Goal: Task Accomplishment & Management: Manage account settings

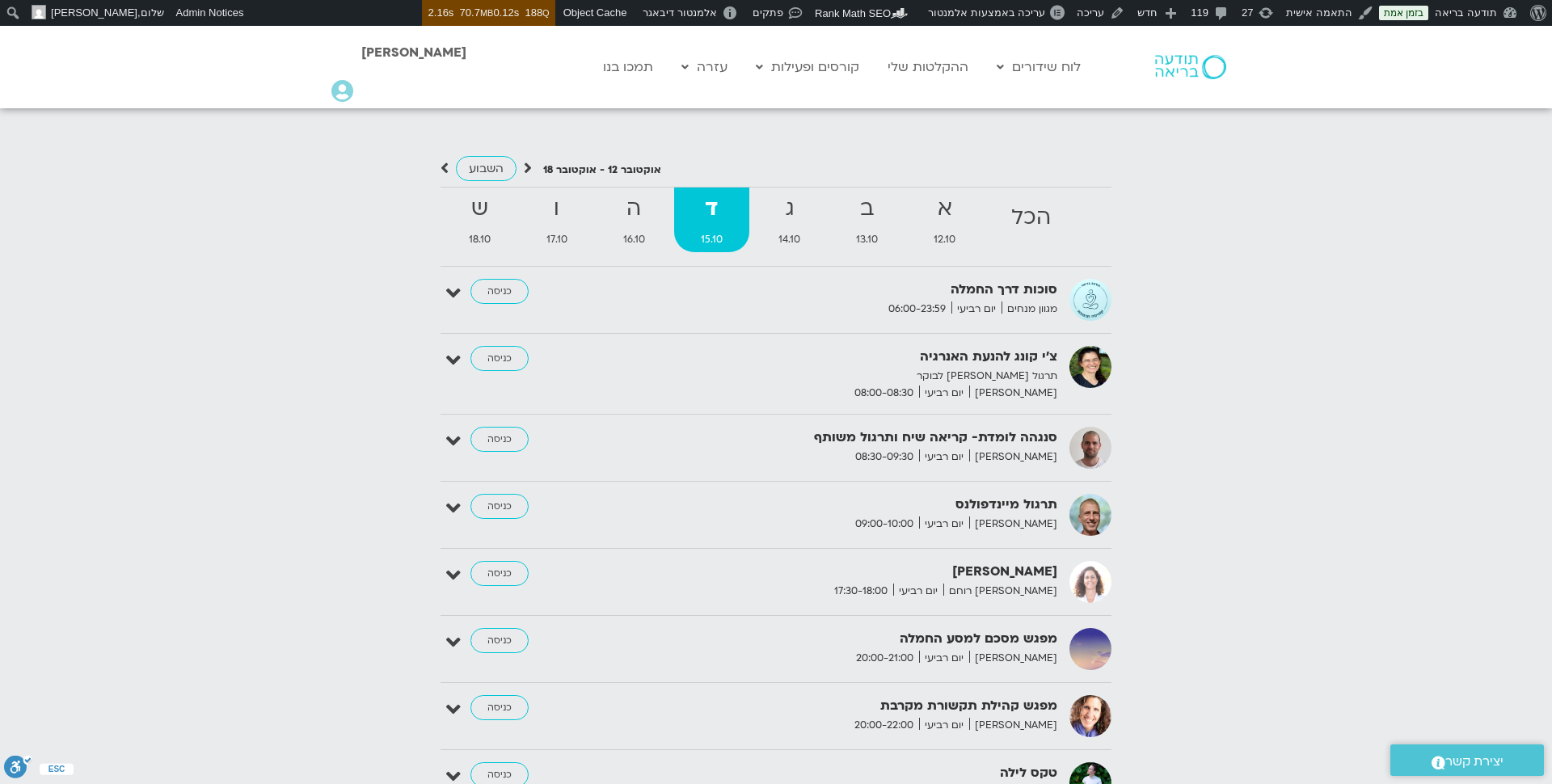
scroll to position [1743, 0]
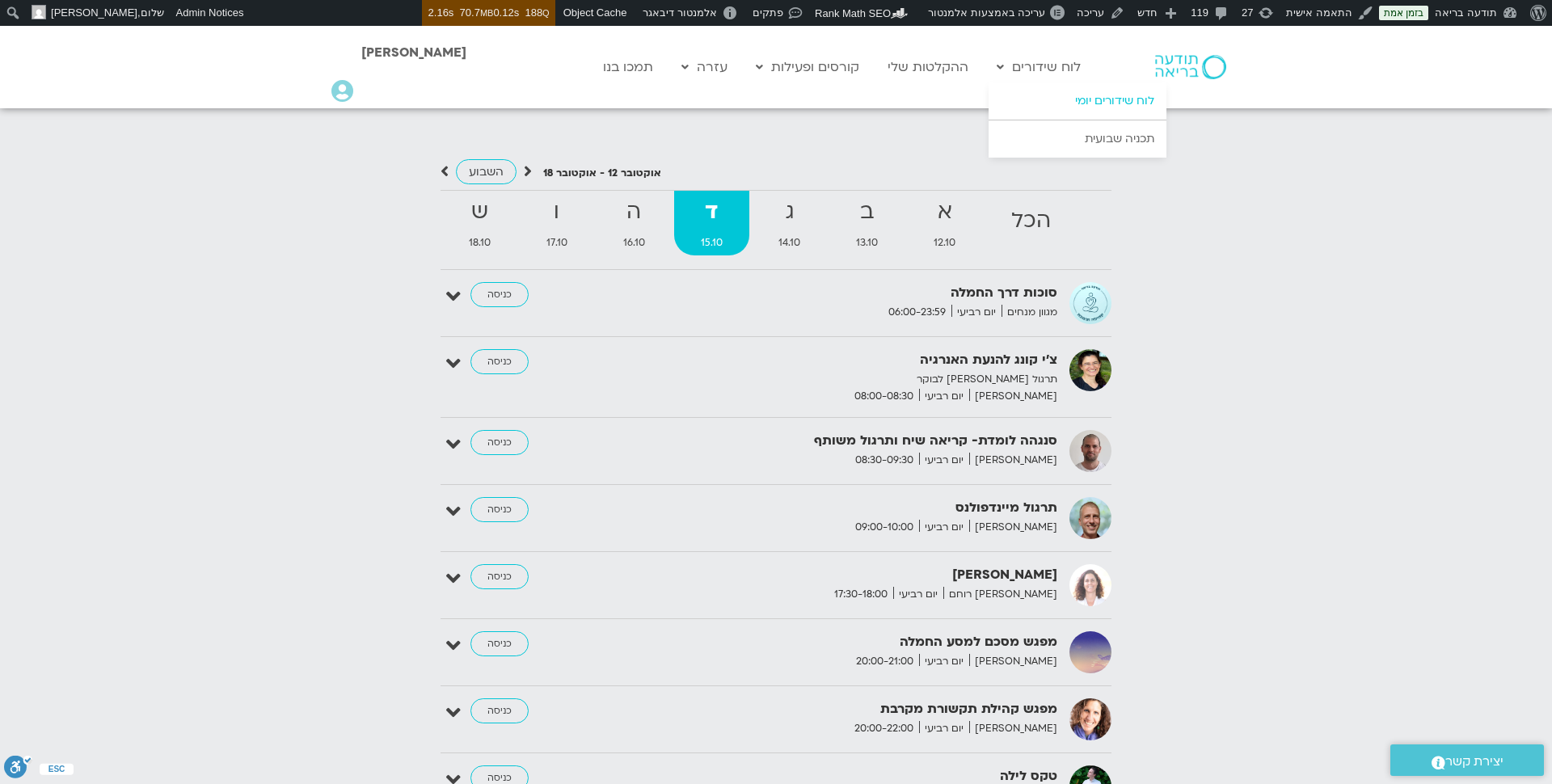
click at [1111, 100] on link "לוח שידורים יומי" at bounding box center [1078, 101] width 178 height 37
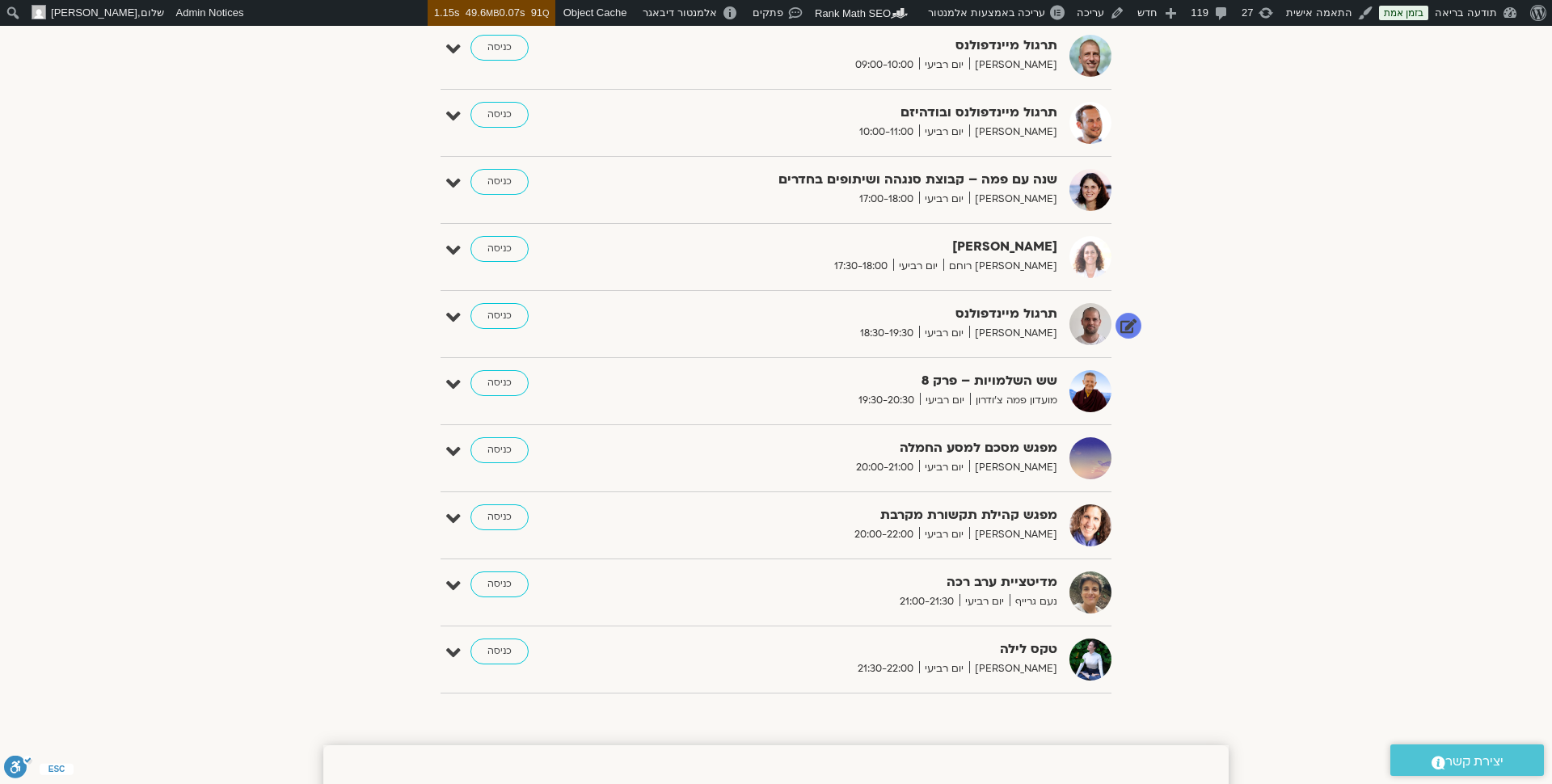
scroll to position [730, 0]
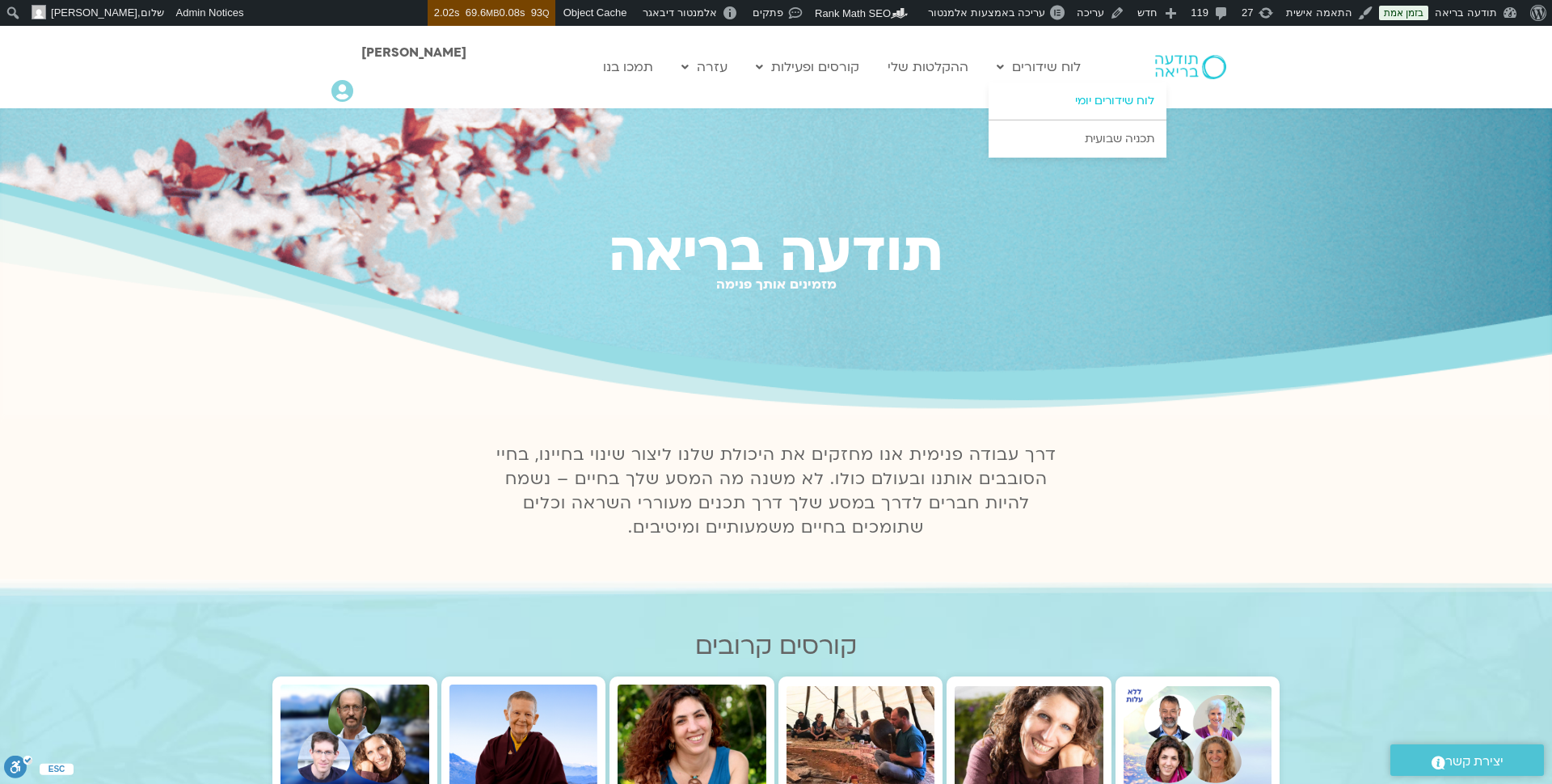
click at [1073, 110] on link "לוח שידורים יומי" at bounding box center [1078, 101] width 178 height 37
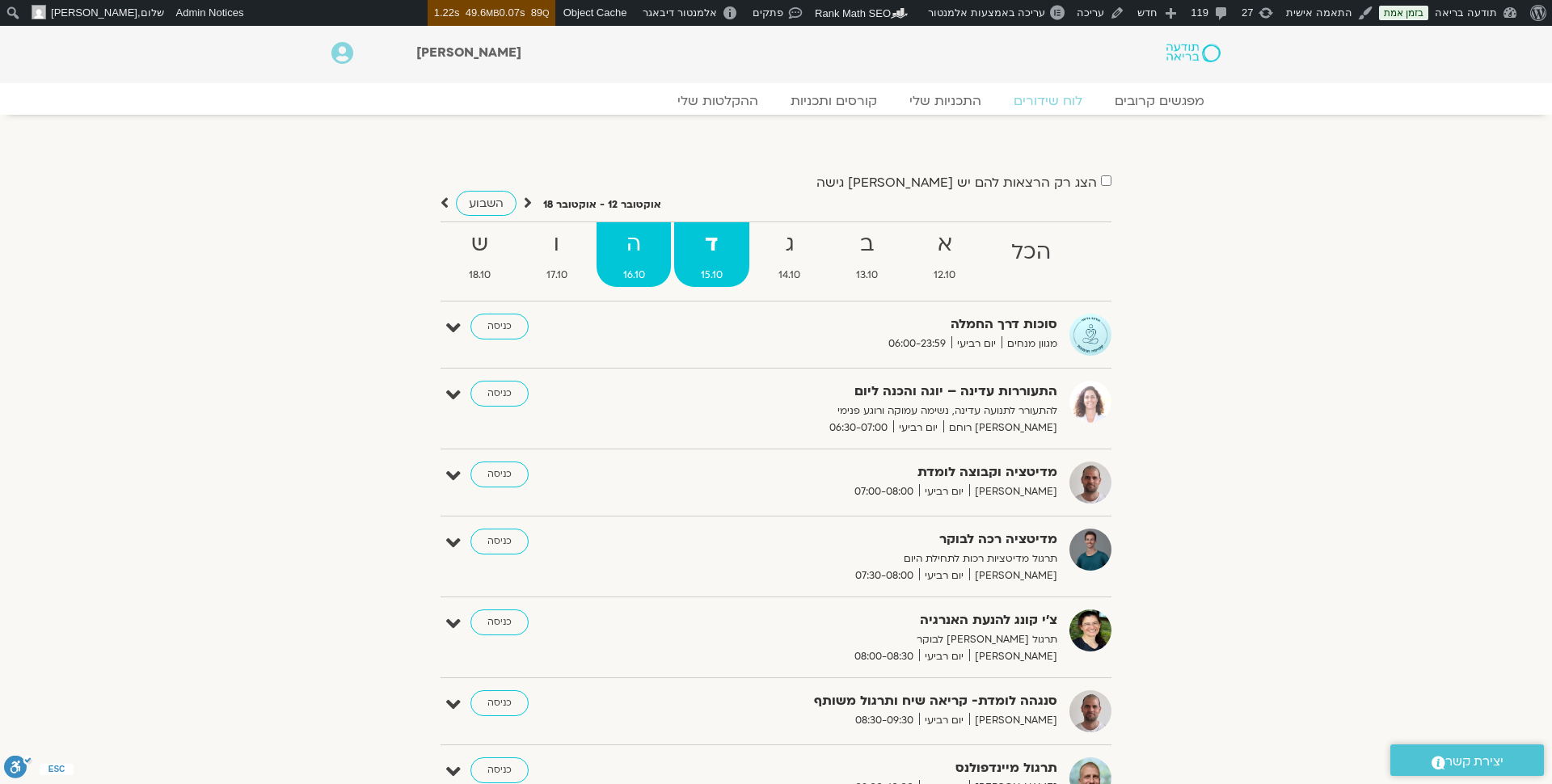
click at [640, 269] on span "16.10" at bounding box center [633, 275] width 75 height 17
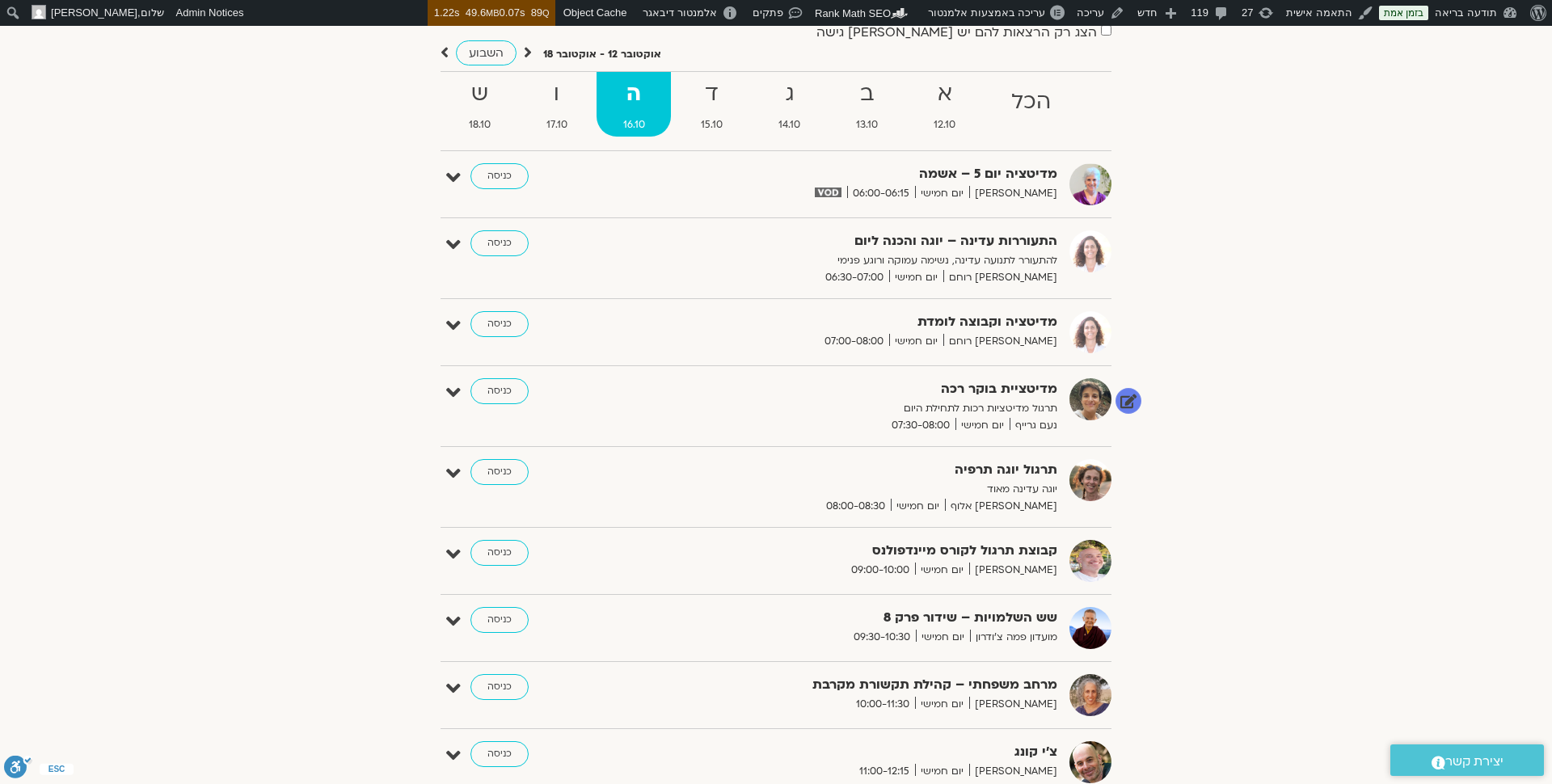
scroll to position [111, 0]
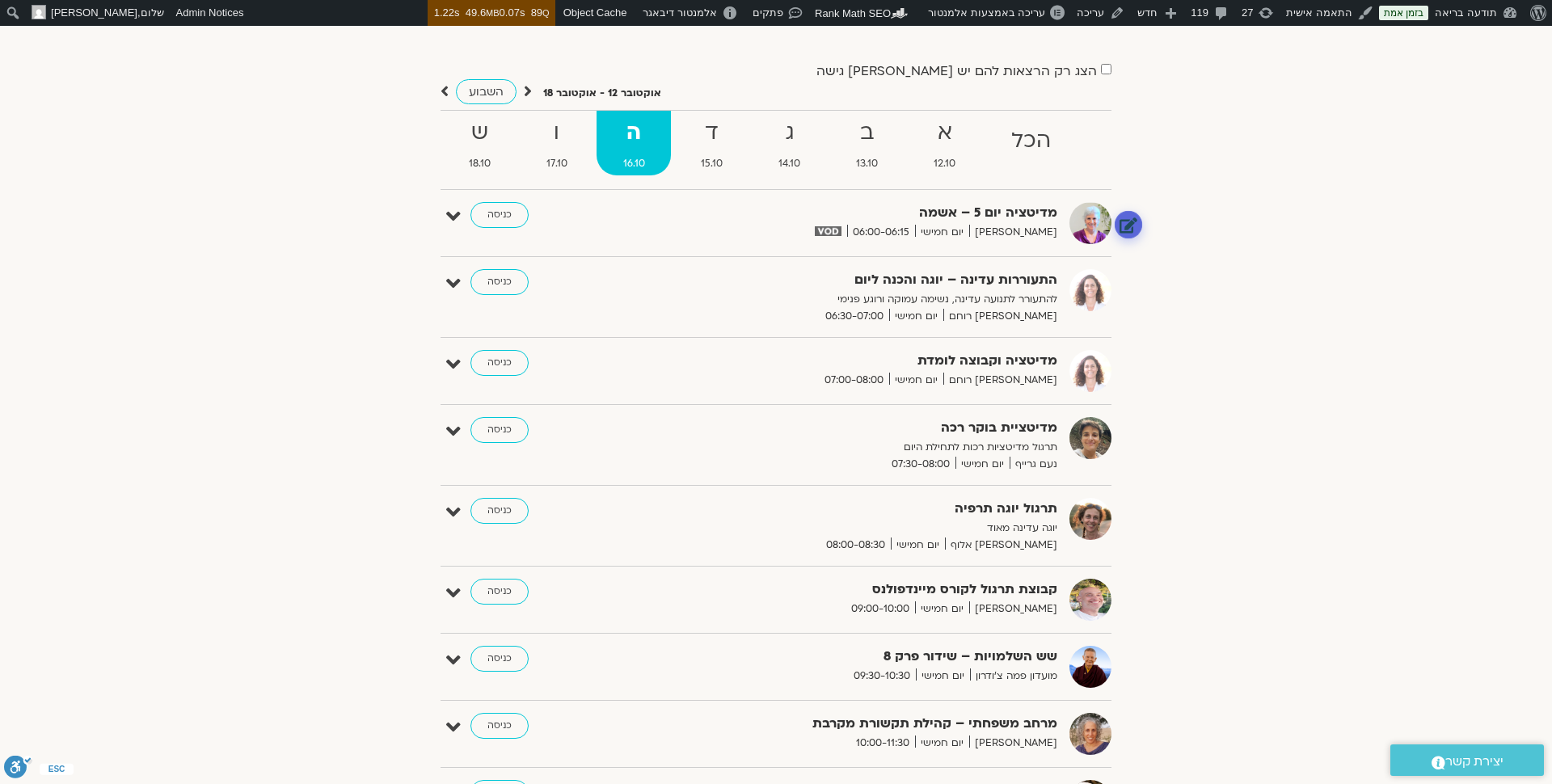
click at [1130, 223] on link at bounding box center [1129, 225] width 29 height 29
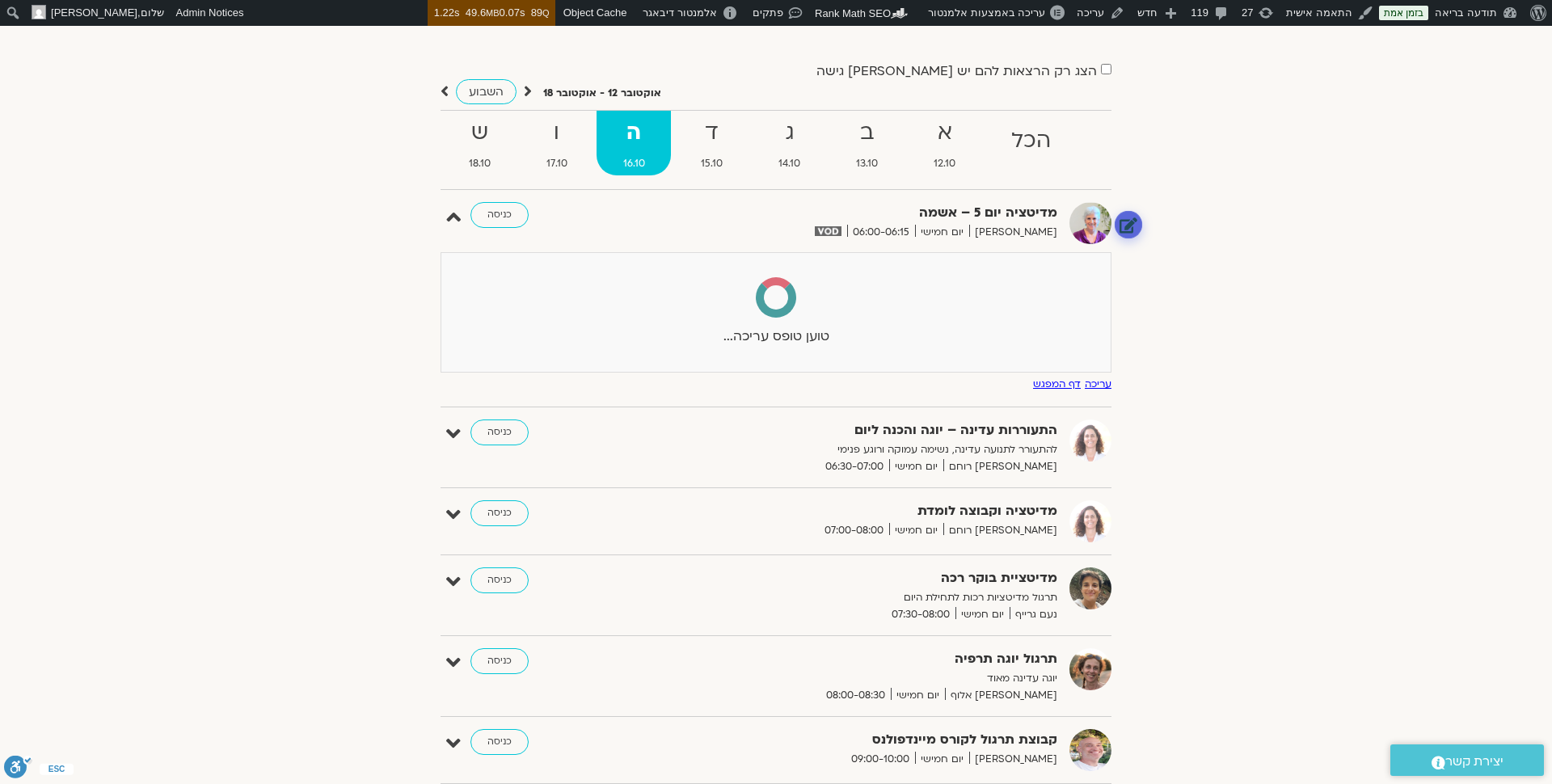
select select
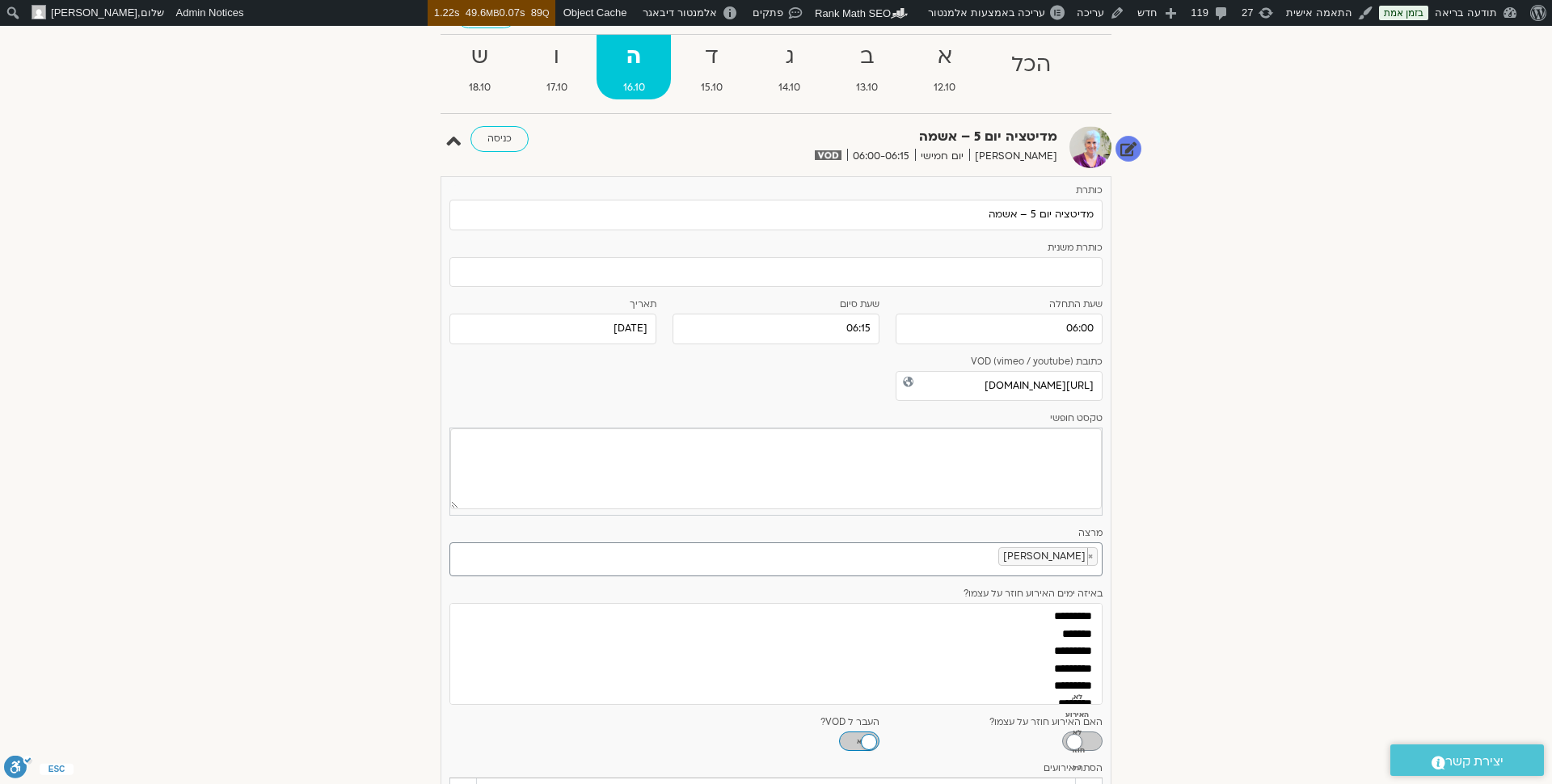
scroll to position [186, 0]
click at [450, 138] on icon at bounding box center [454, 142] width 14 height 22
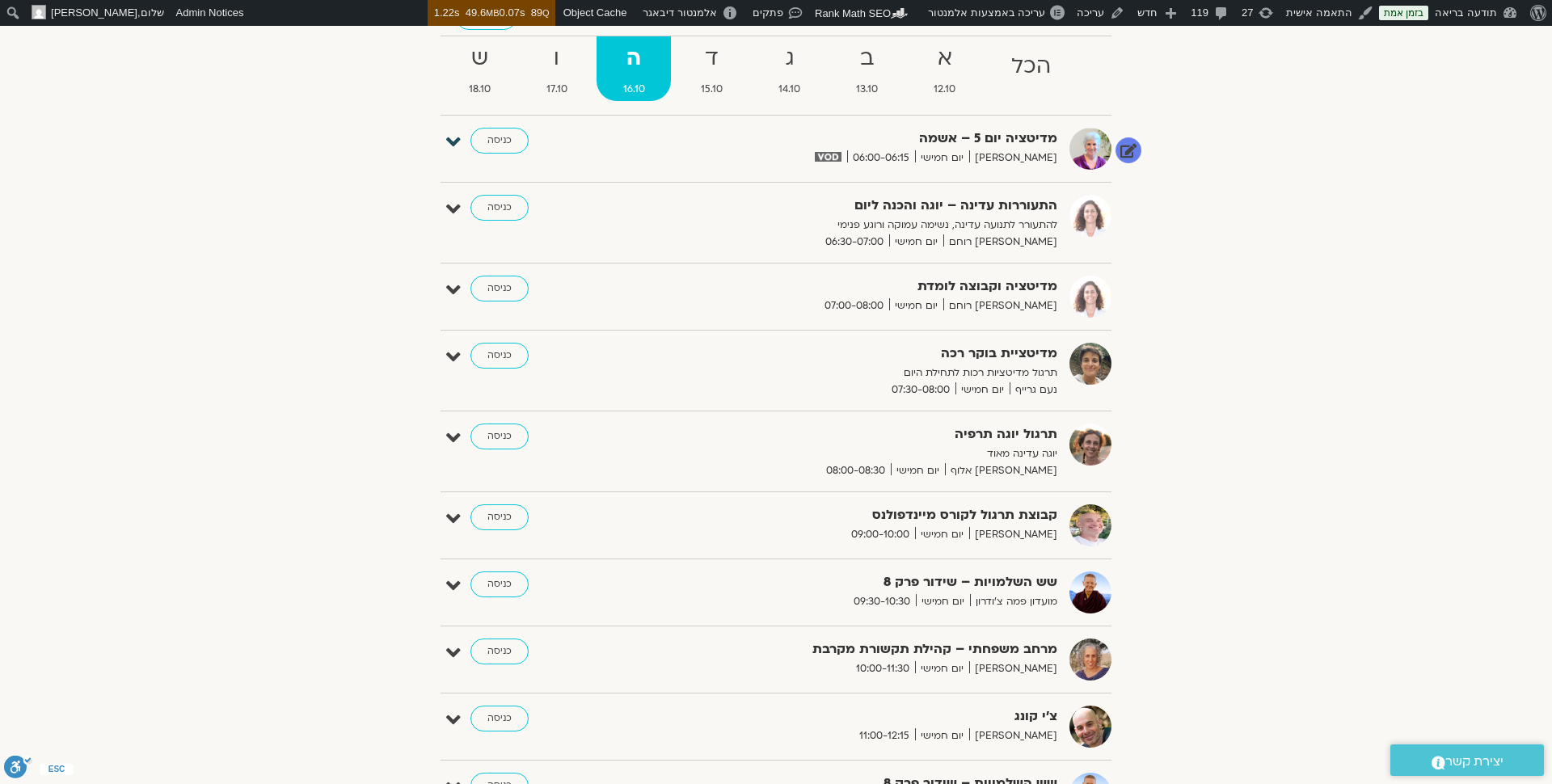
click at [456, 137] on icon at bounding box center [454, 142] width 14 height 22
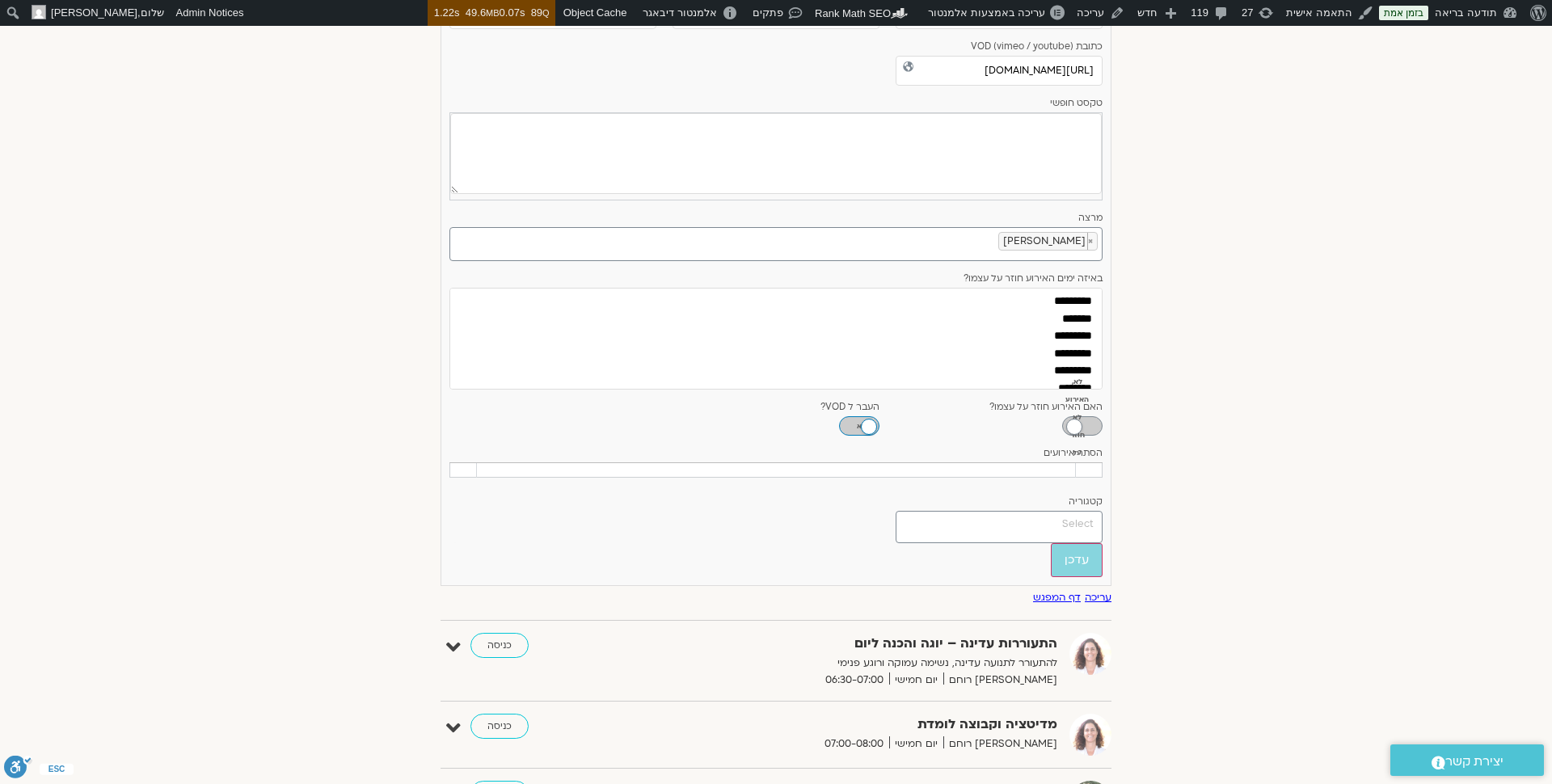
scroll to position [522, 0]
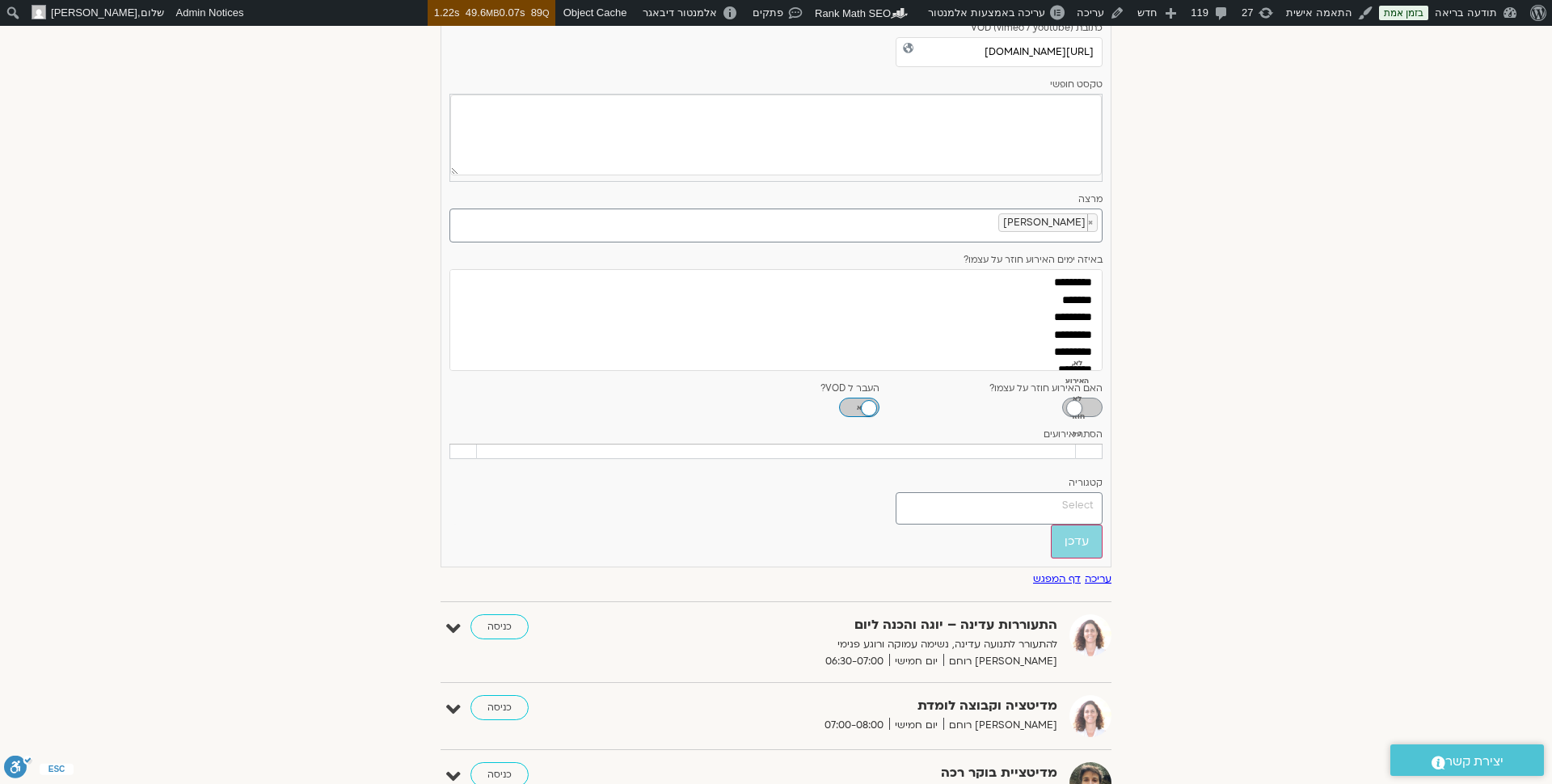
click at [1087, 444] on th at bounding box center [1089, 451] width 27 height 14
click at [1078, 478] on label "קטגוריה" at bounding box center [999, 483] width 207 height 11
click at [1103, 491] on select "**********" at bounding box center [1103, 491] width 1 height 1
click at [917, 444] on th at bounding box center [776, 451] width 599 height 14
click at [1049, 451] on div "הסתר אירועים 1 Add Row" at bounding box center [775, 447] width 653 height 37
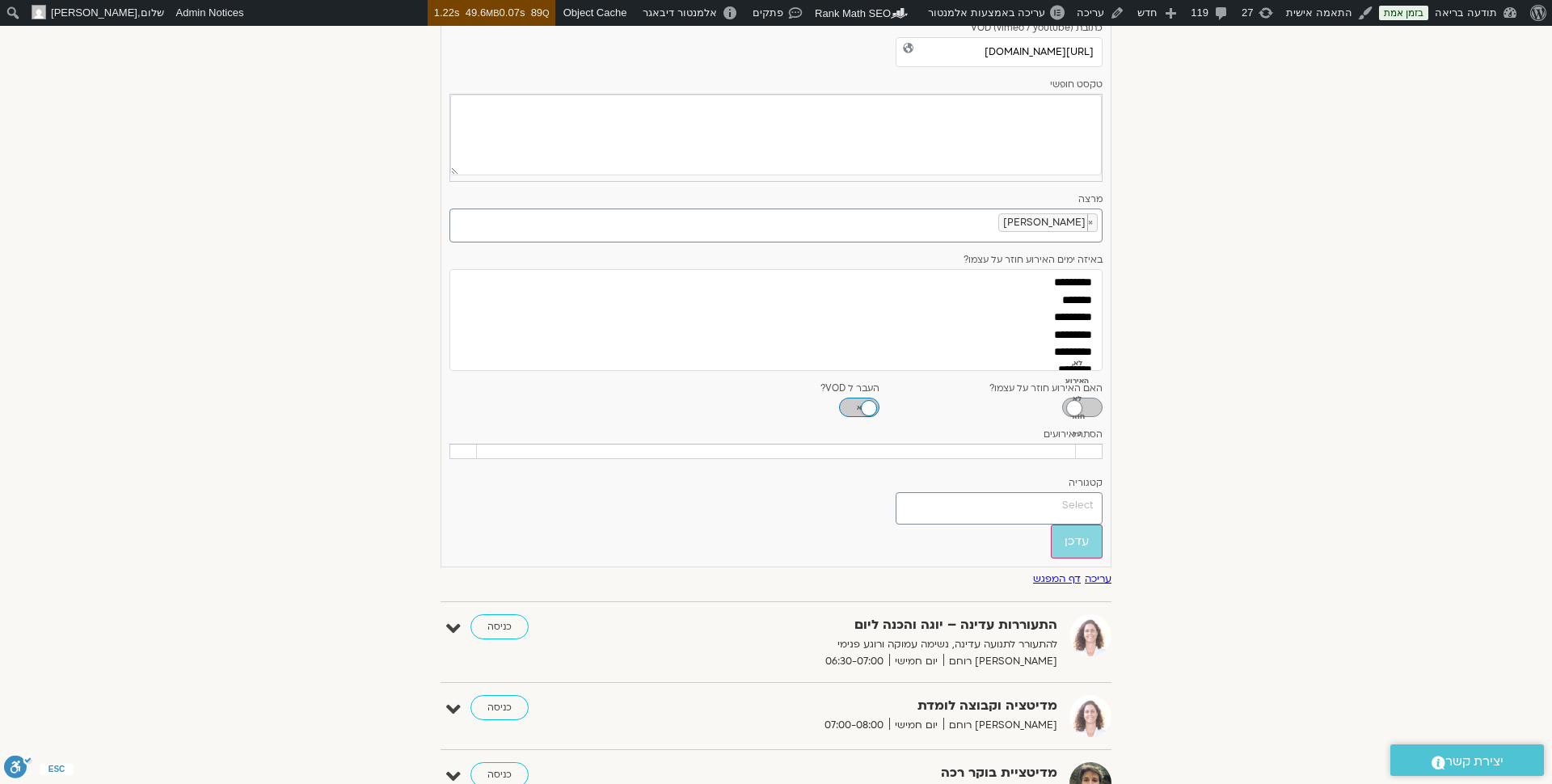
click at [1069, 573] on link "דף המפגש" at bounding box center [1056, 578] width 48 height 13
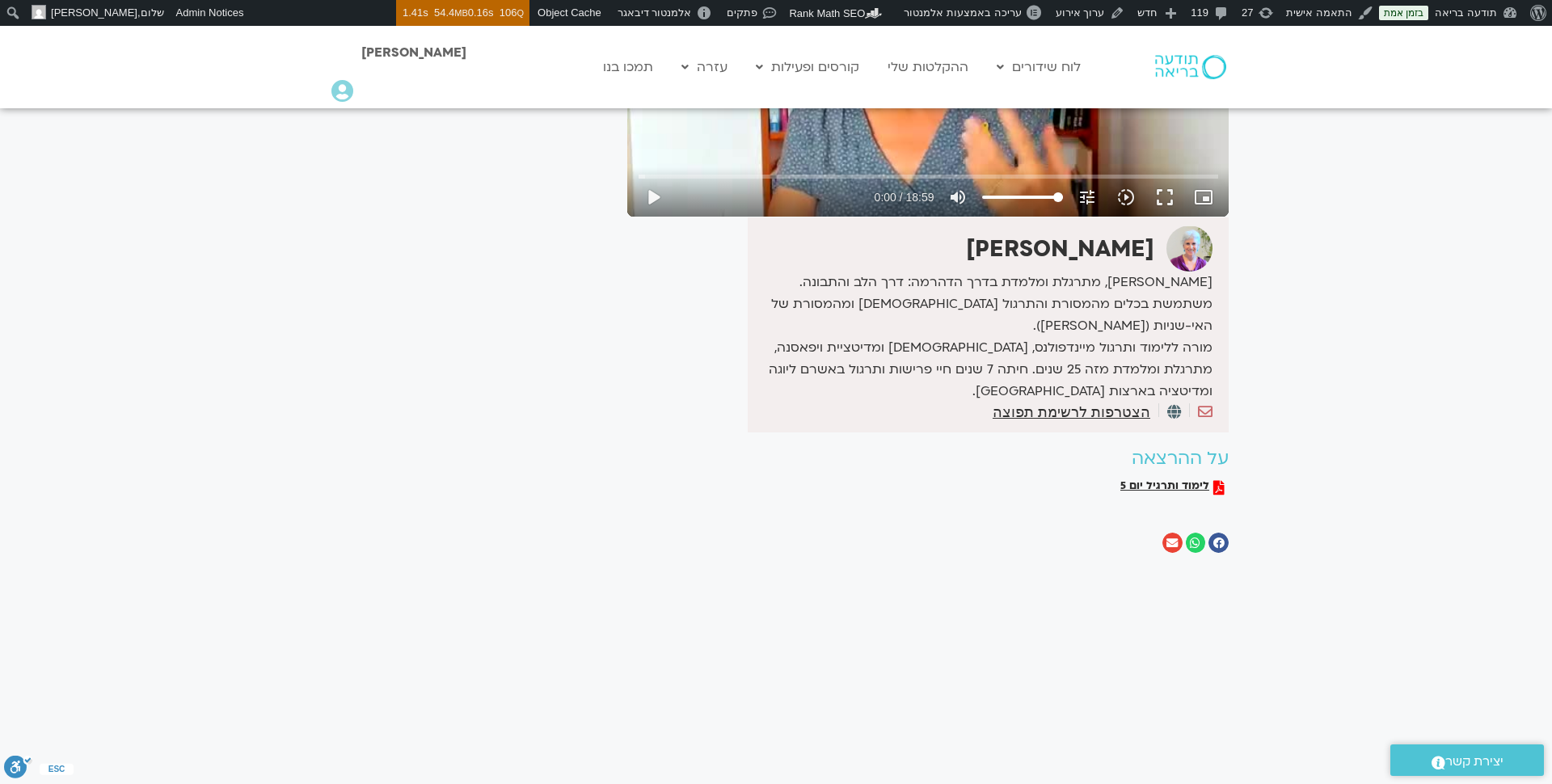
scroll to position [359, 0]
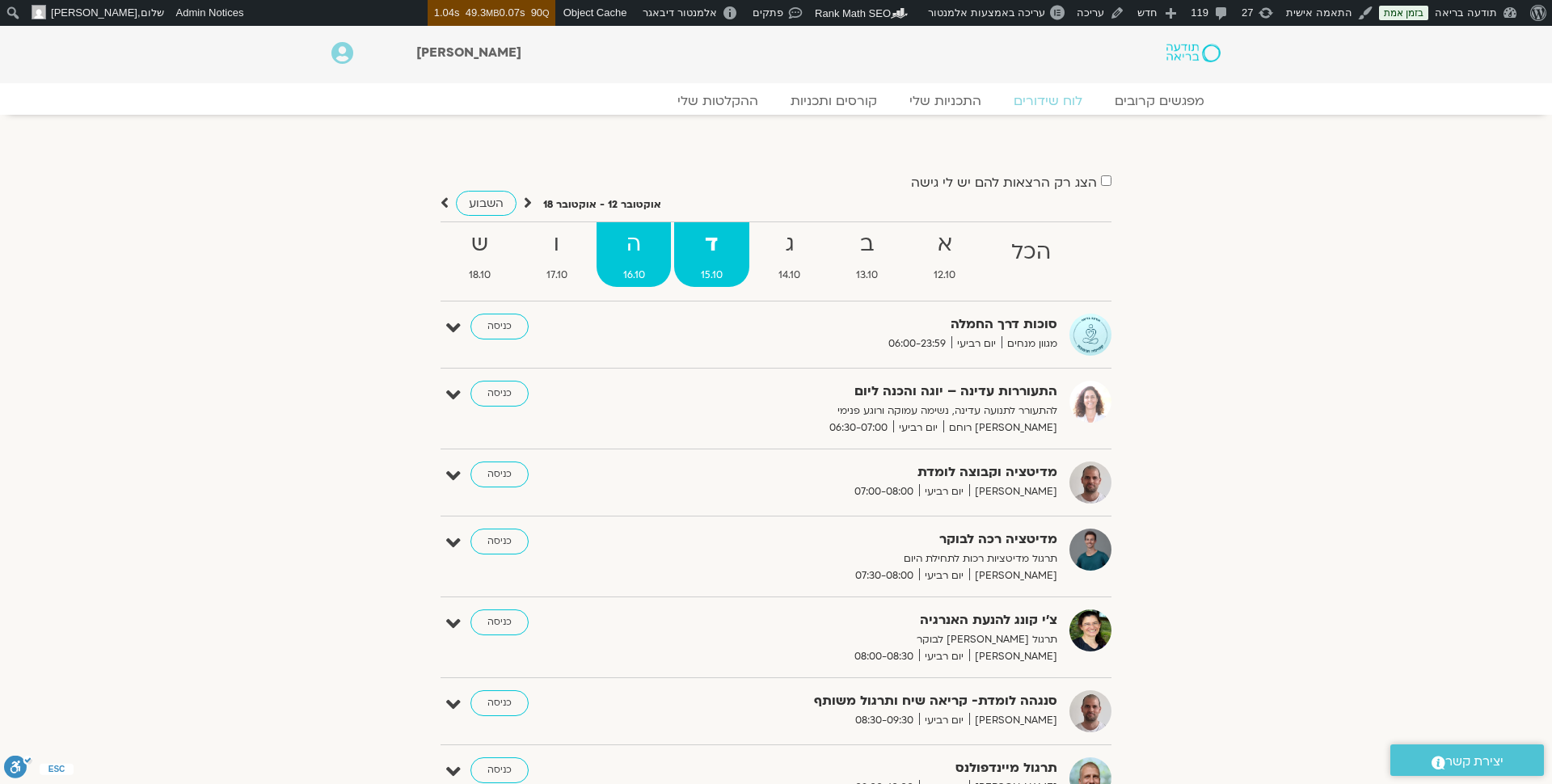
click at [618, 254] on strong "ה" at bounding box center [633, 244] width 75 height 37
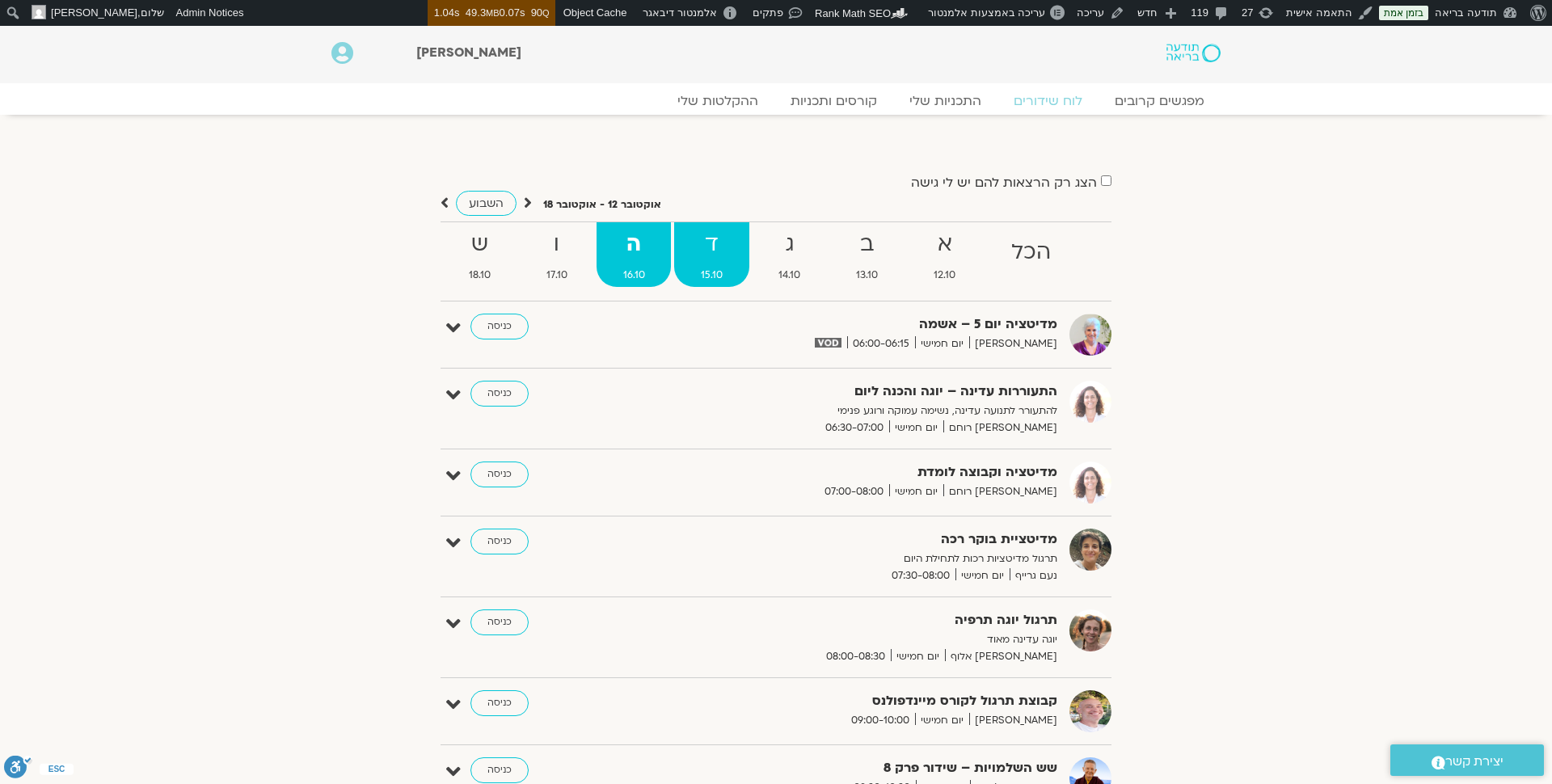
click at [725, 238] on strong "ד" at bounding box center [711, 244] width 75 height 37
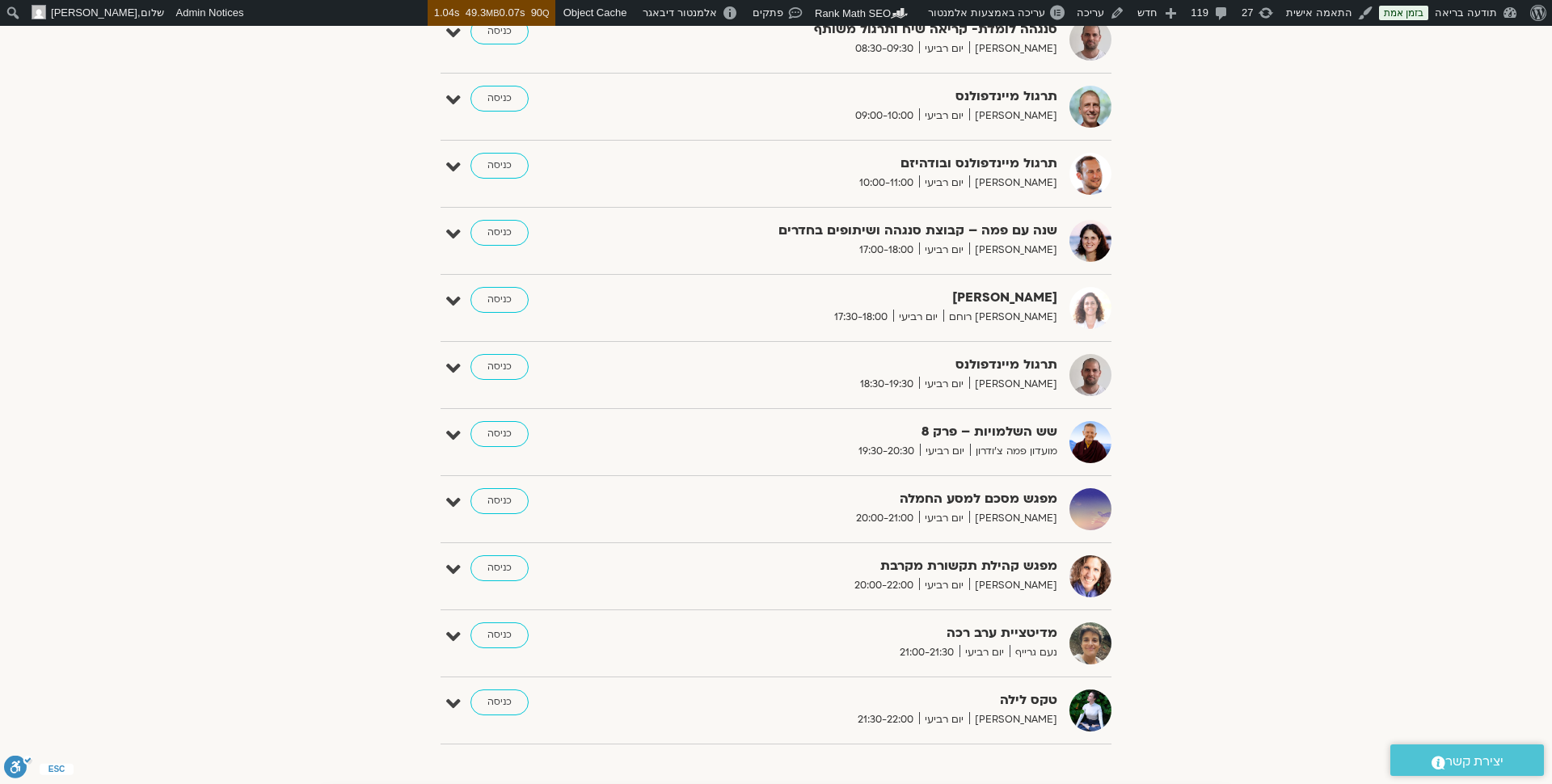
scroll to position [674, 0]
click at [455, 638] on icon at bounding box center [454, 635] width 14 height 22
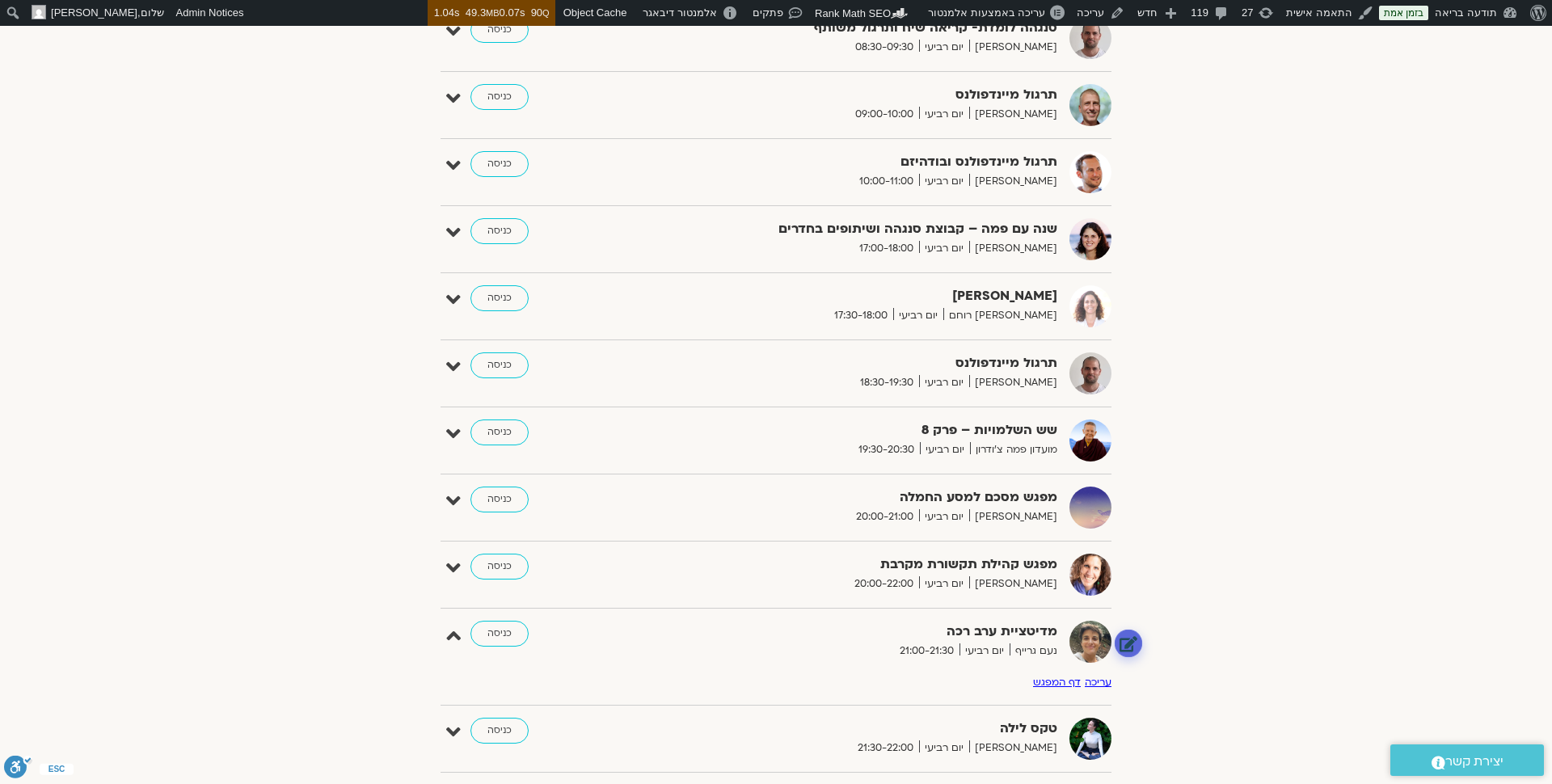
click at [1134, 636] on link at bounding box center [1129, 643] width 29 height 29
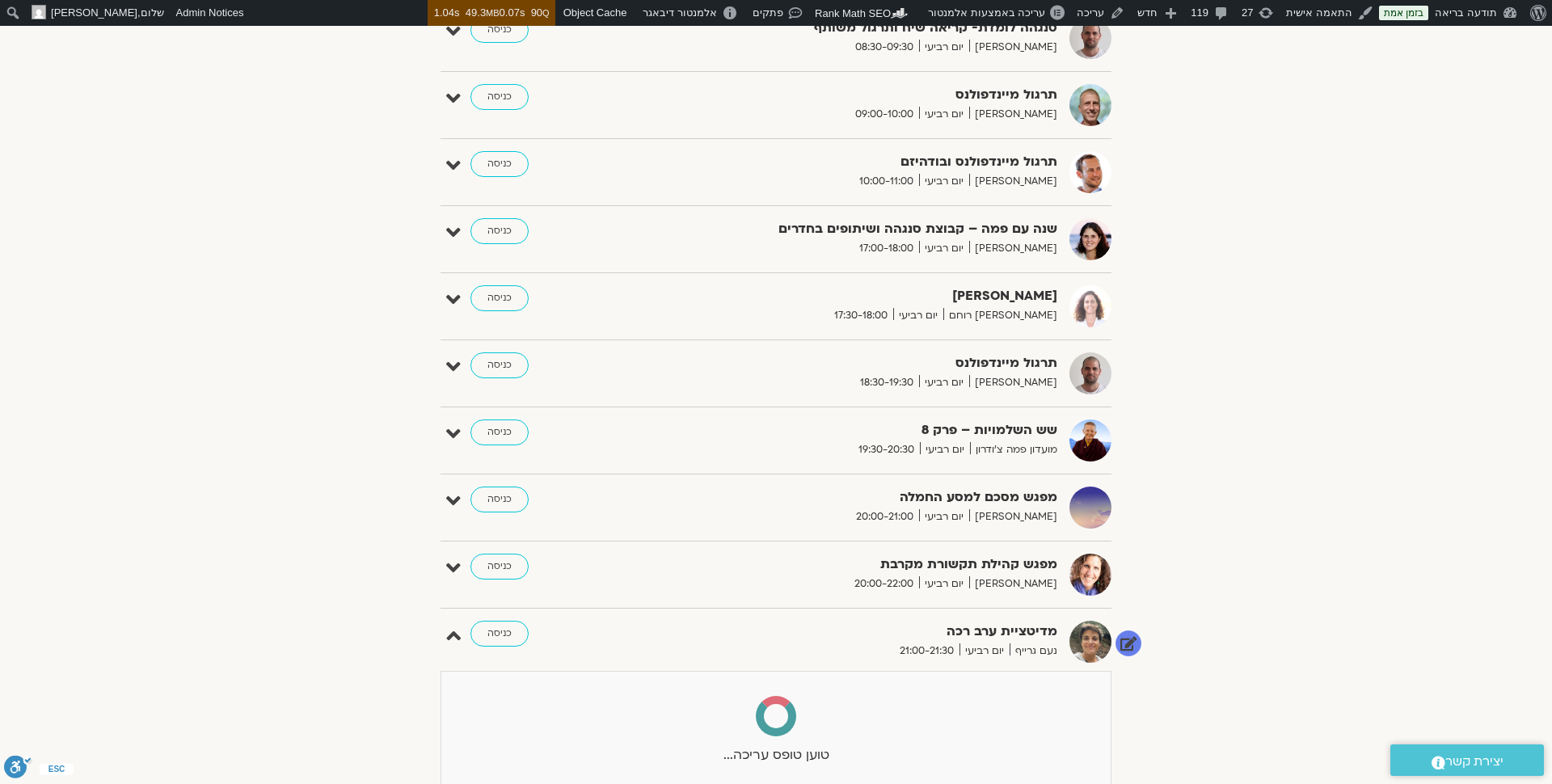
select select
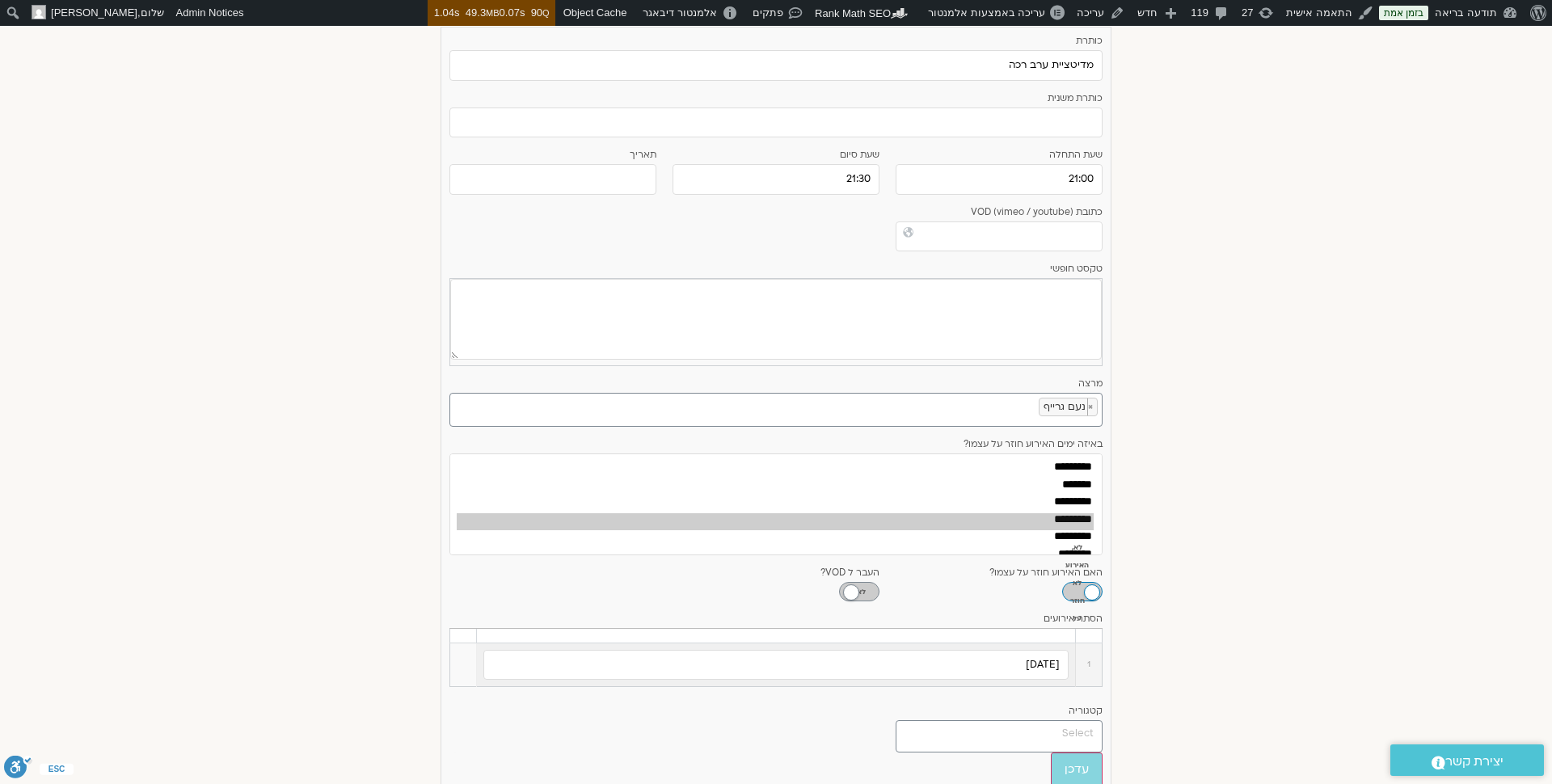
scroll to position [1319, 0]
click at [464, 635] on link at bounding box center [462, 643] width 16 height 16
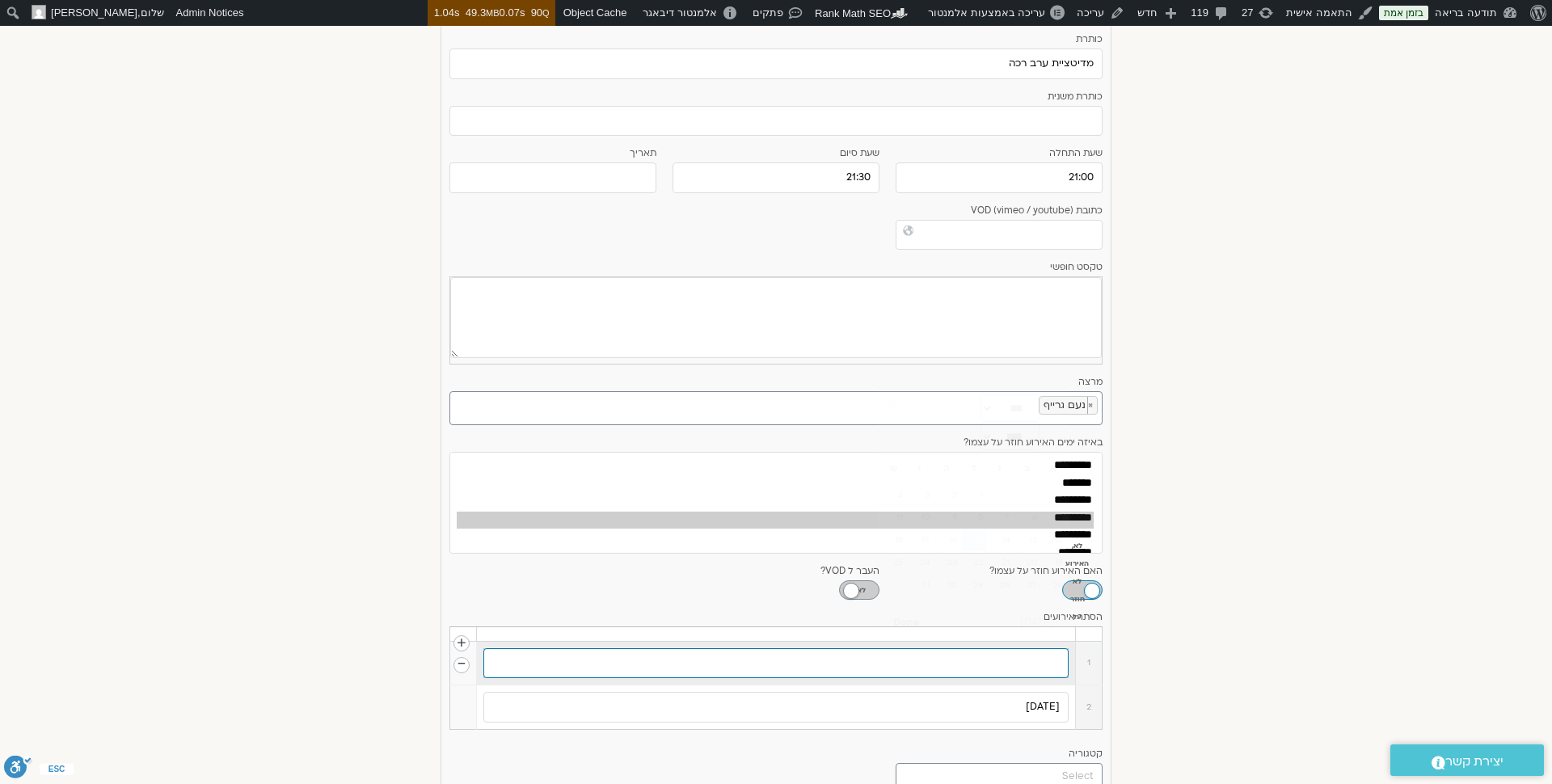
click at [1007, 648] on input "text" at bounding box center [776, 664] width 586 height 31
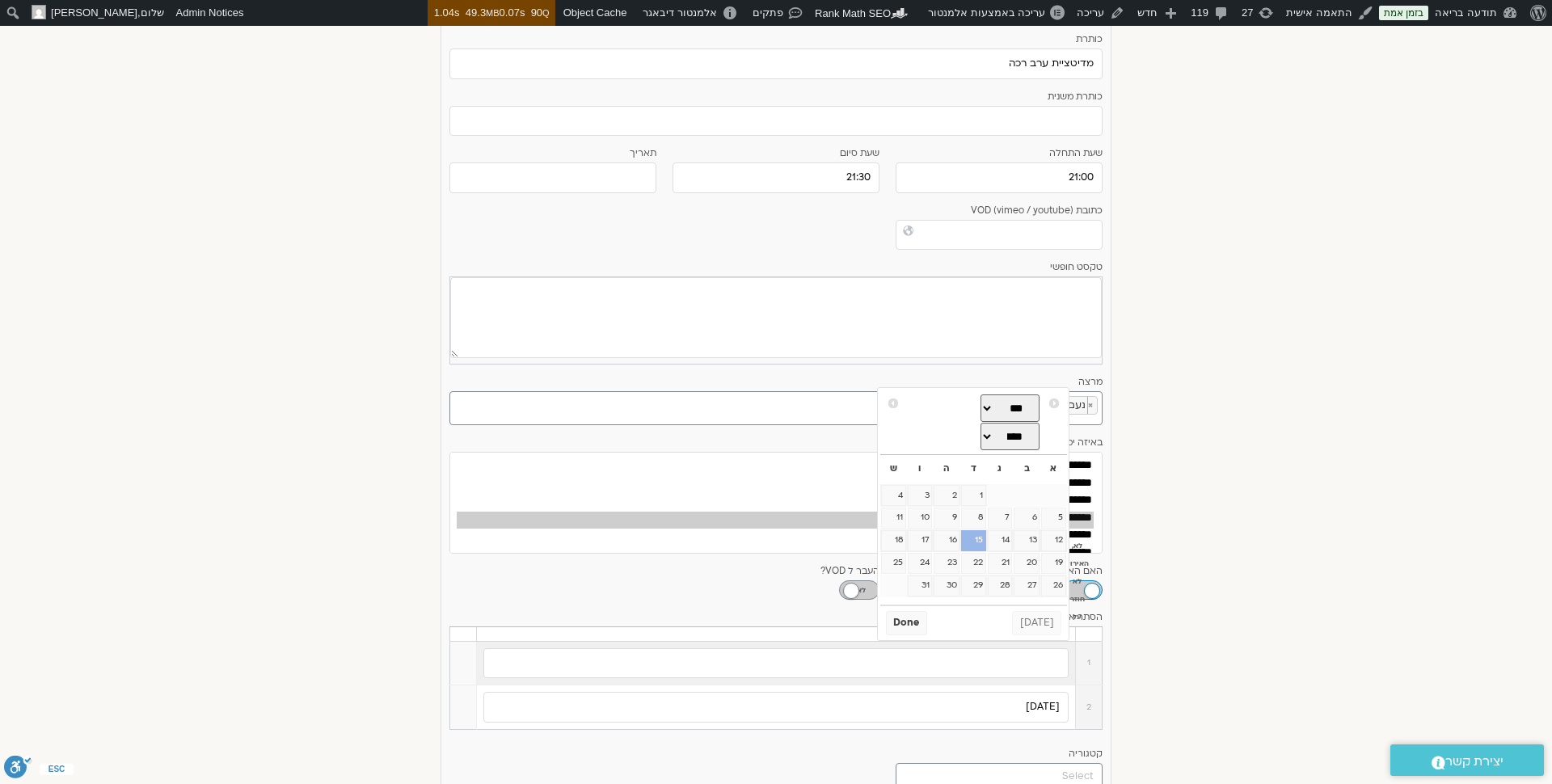
click at [971, 537] on link "15" at bounding box center [973, 540] width 24 height 21
type input "15/10/2025"
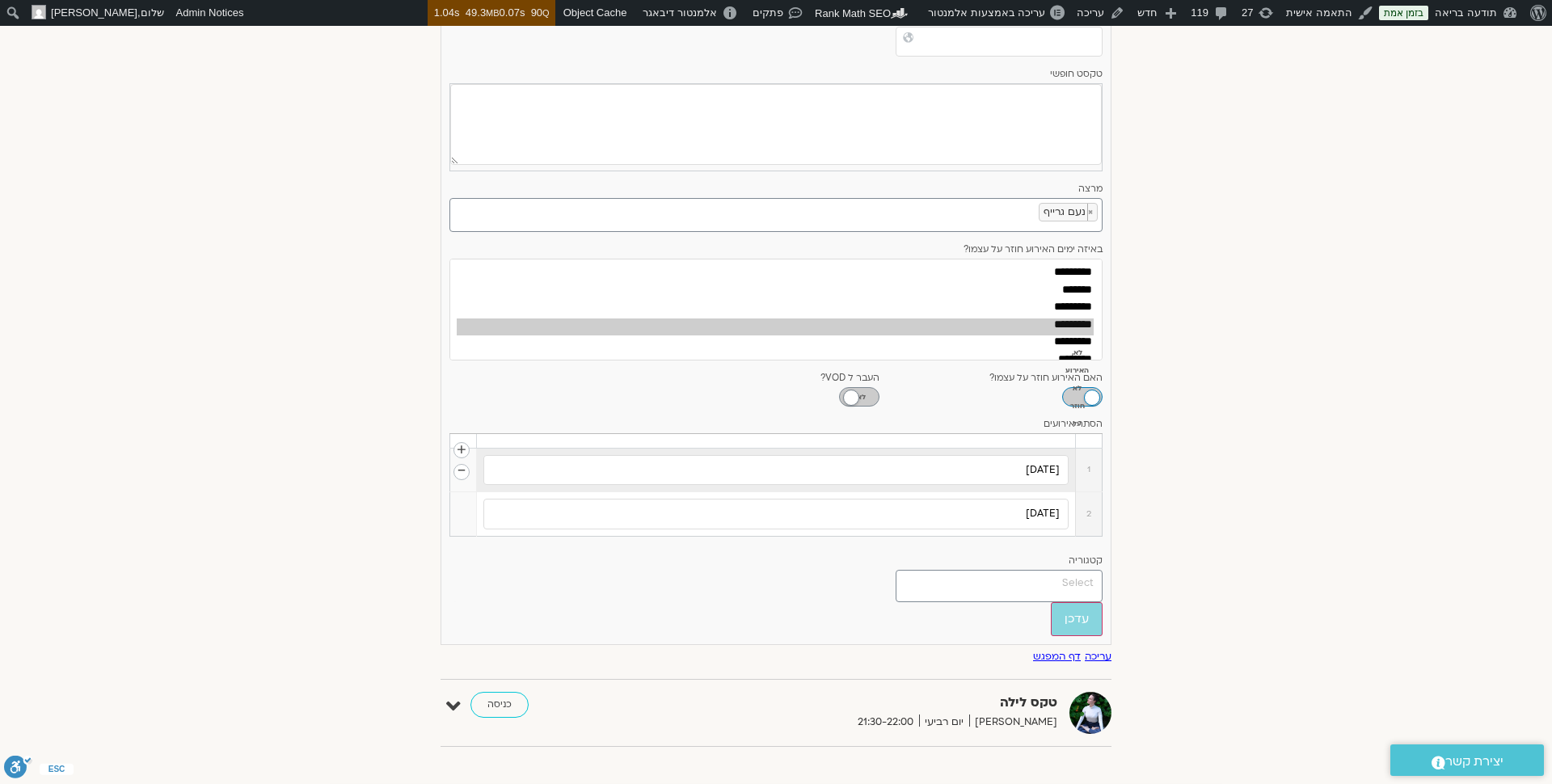
scroll to position [1545, 0]
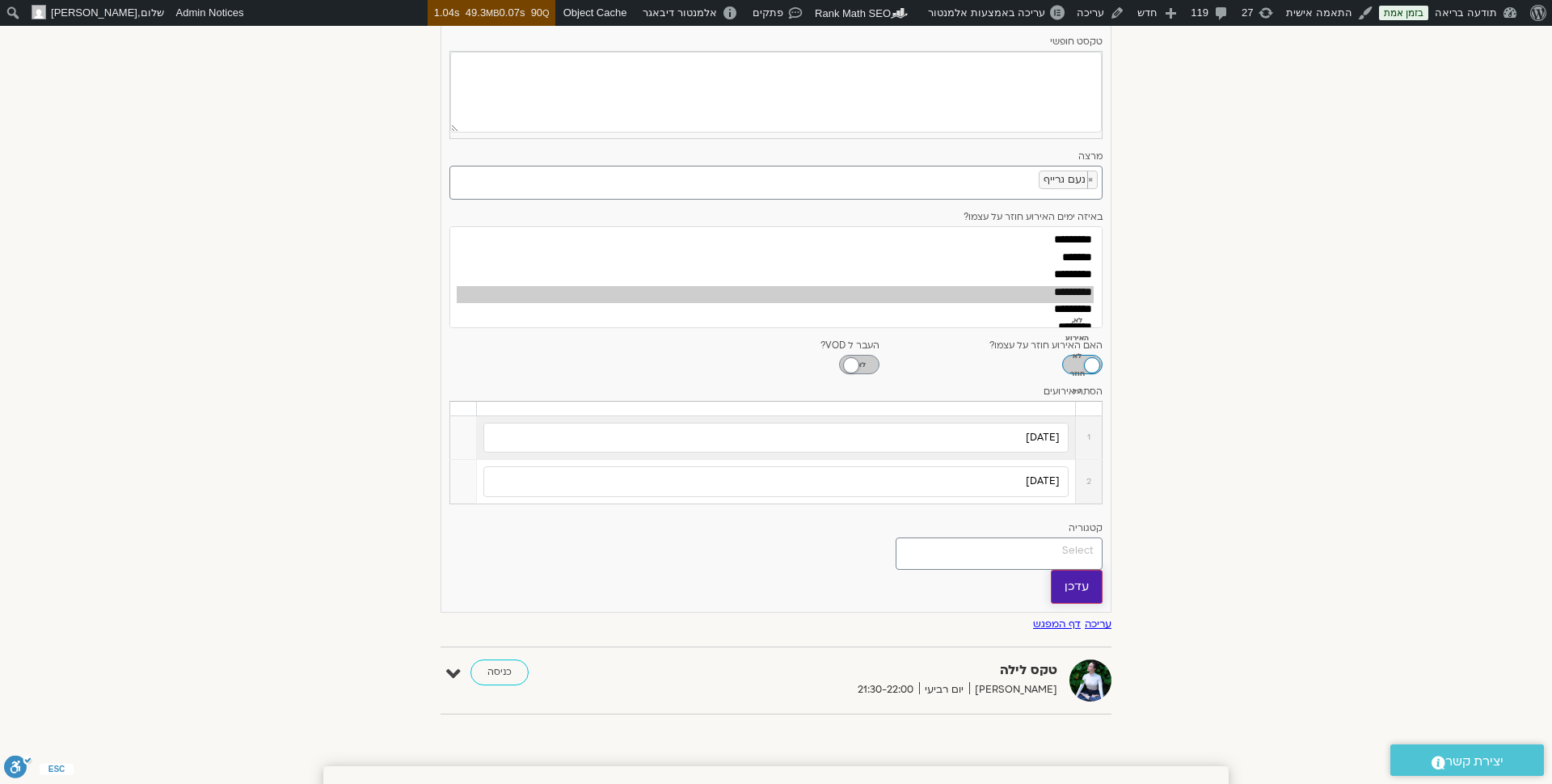
click at [1067, 571] on input "עדכן" at bounding box center [1077, 587] width 52 height 34
type input "עדכן"
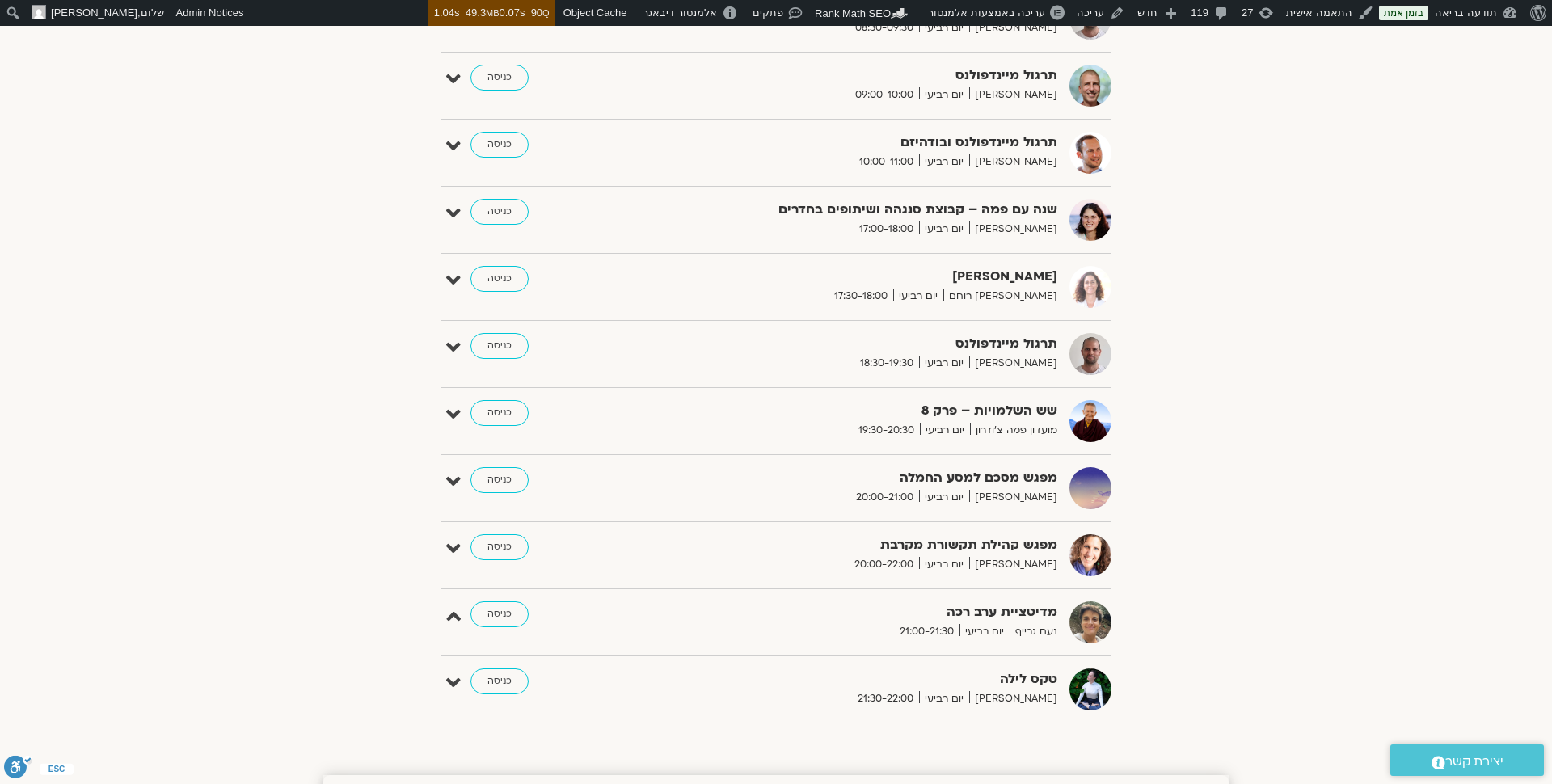
scroll to position [692, 0]
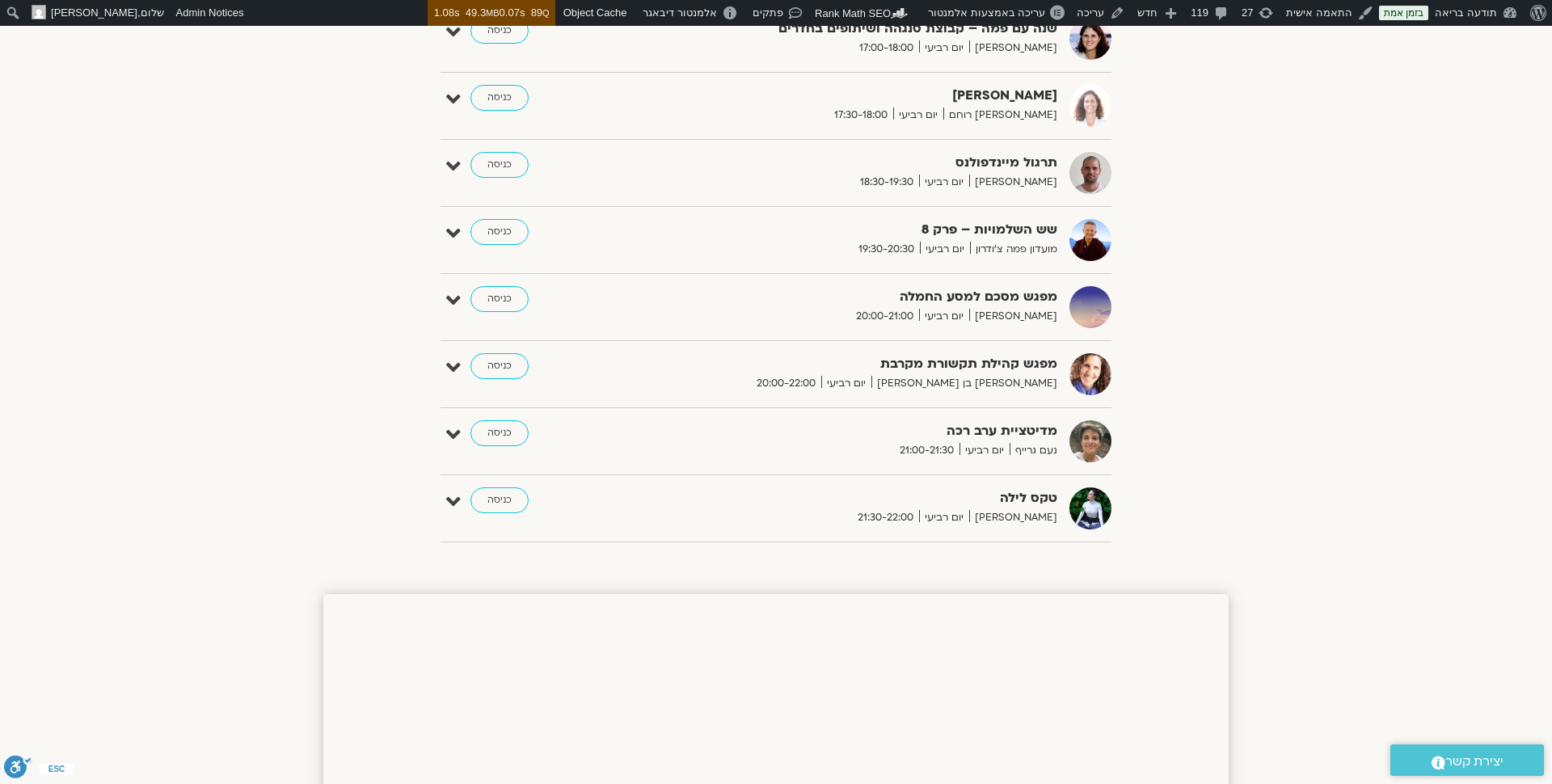
scroll to position [838, 0]
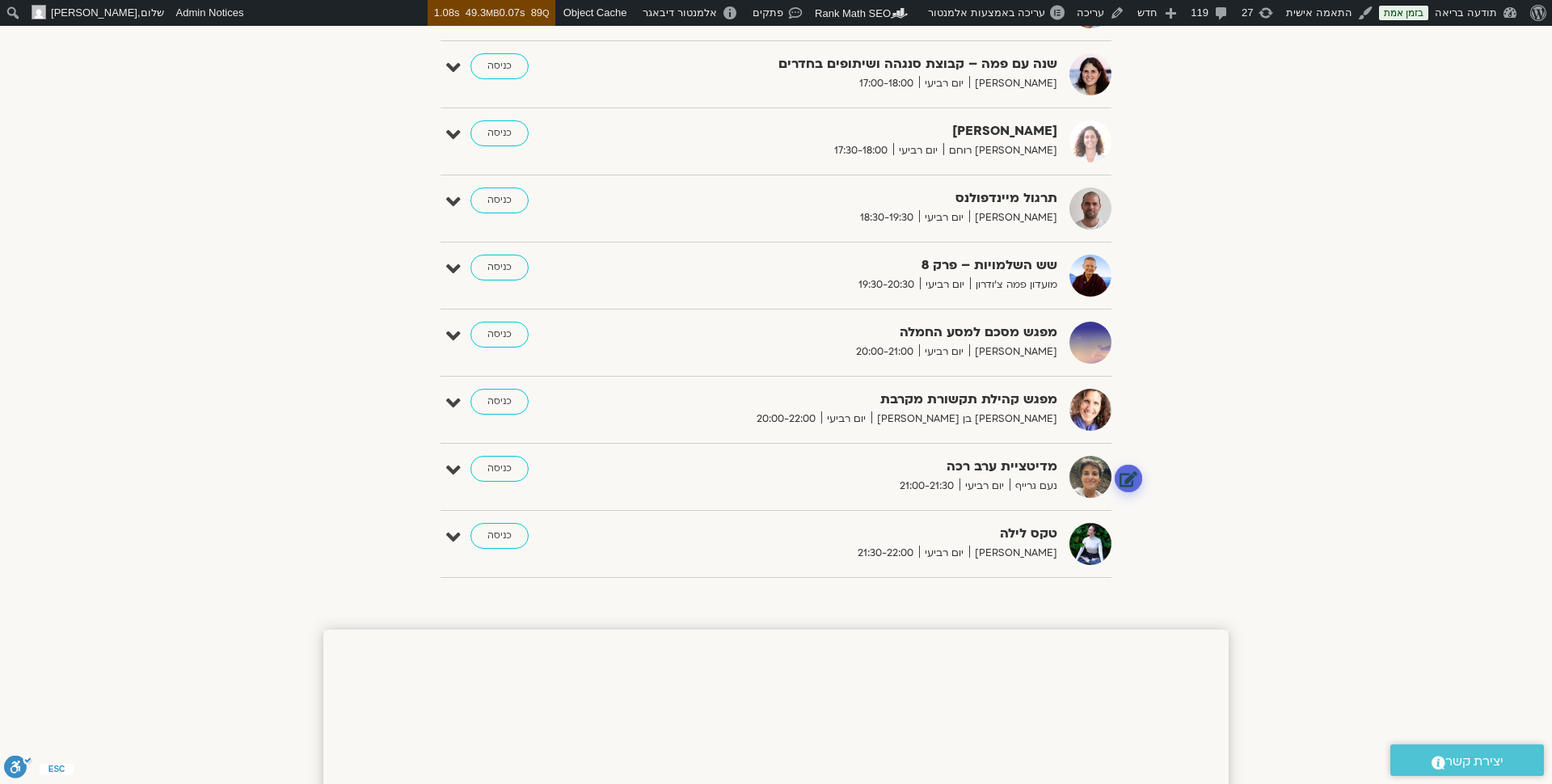
click at [1125, 471] on link at bounding box center [1129, 479] width 29 height 29
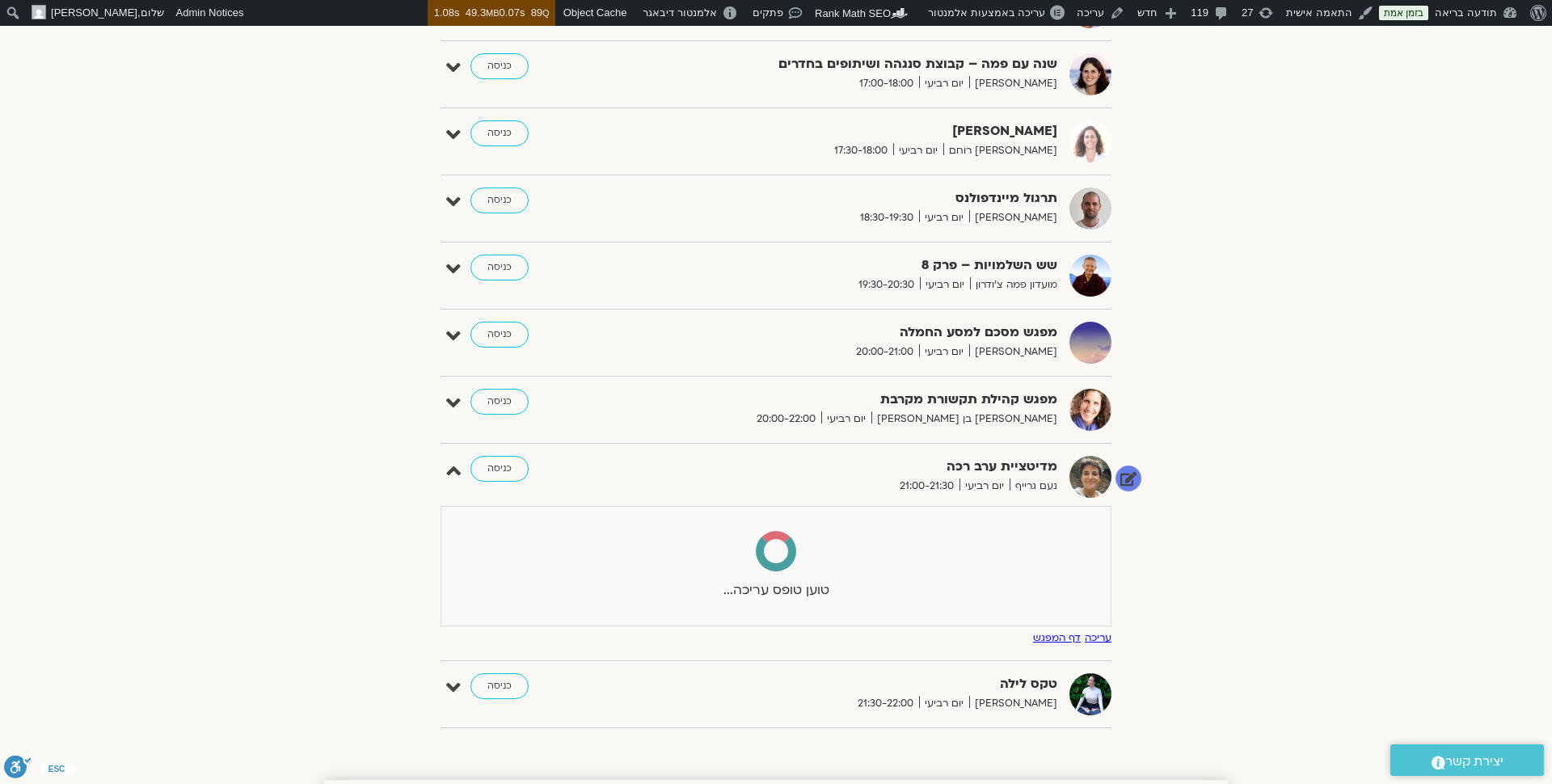
select select
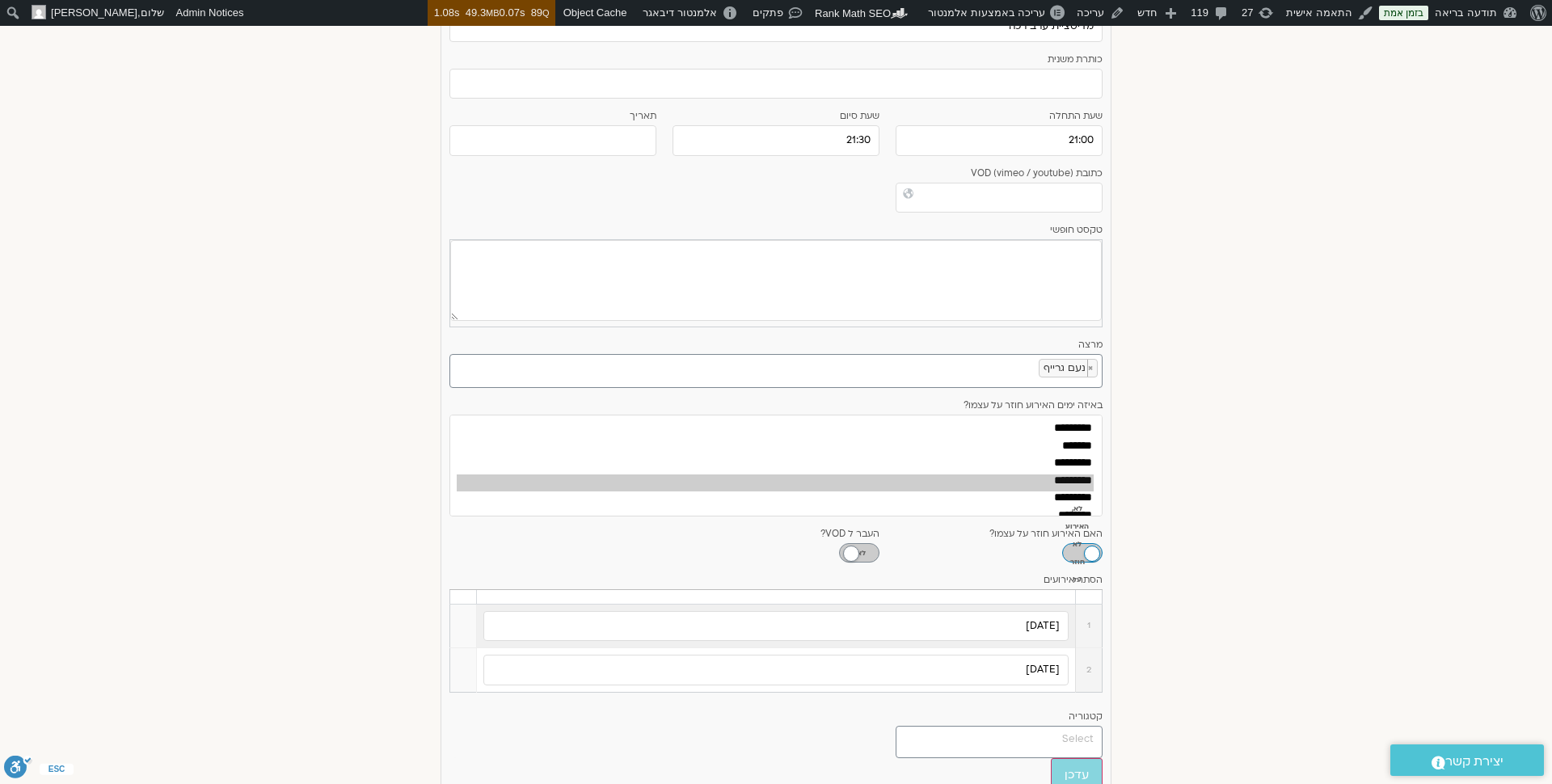
scroll to position [1359, 0]
click at [1071, 759] on input "עדכן" at bounding box center [1077, 773] width 52 height 34
type input "עדכן"
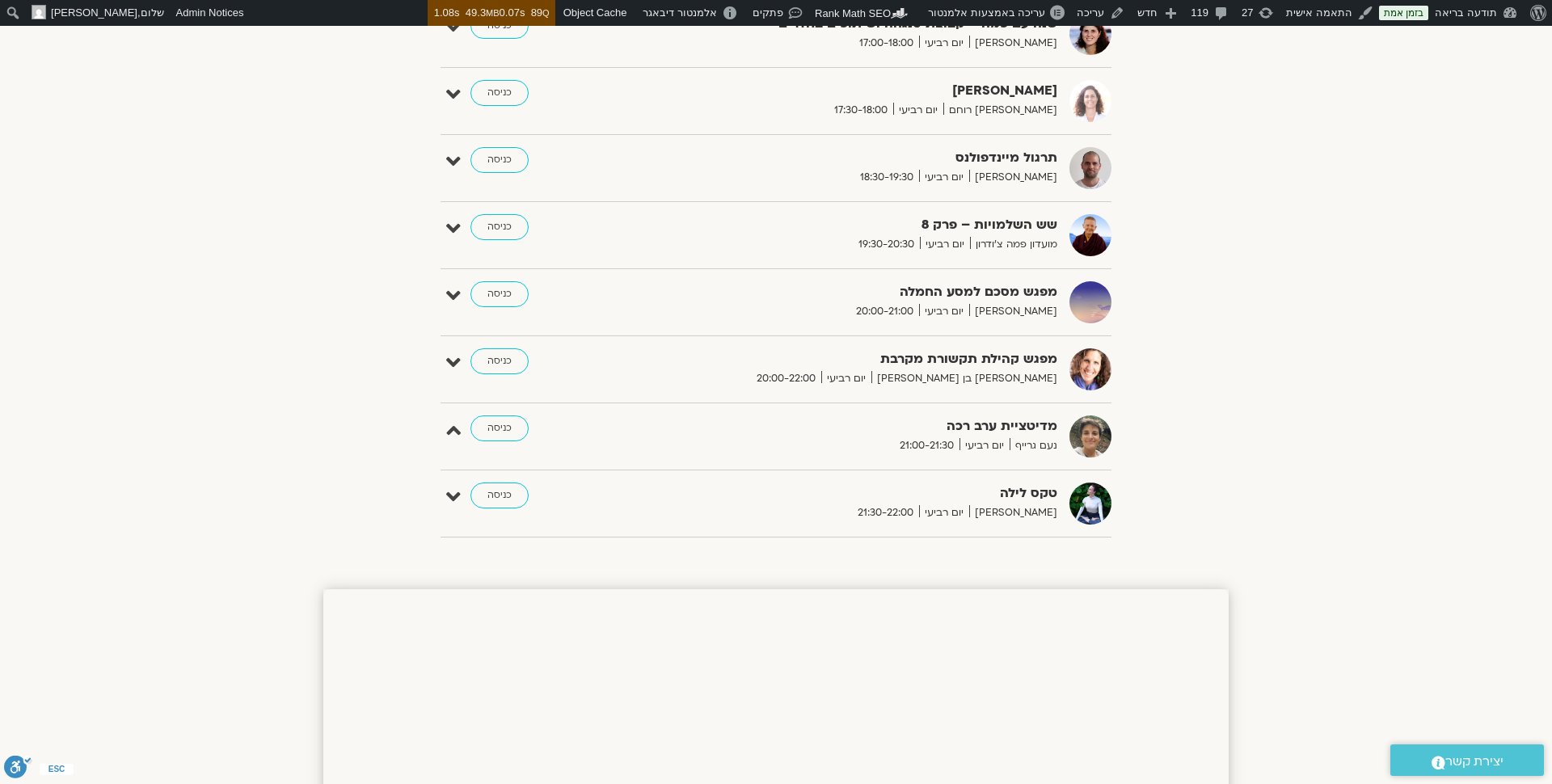
scroll to position [918, 0]
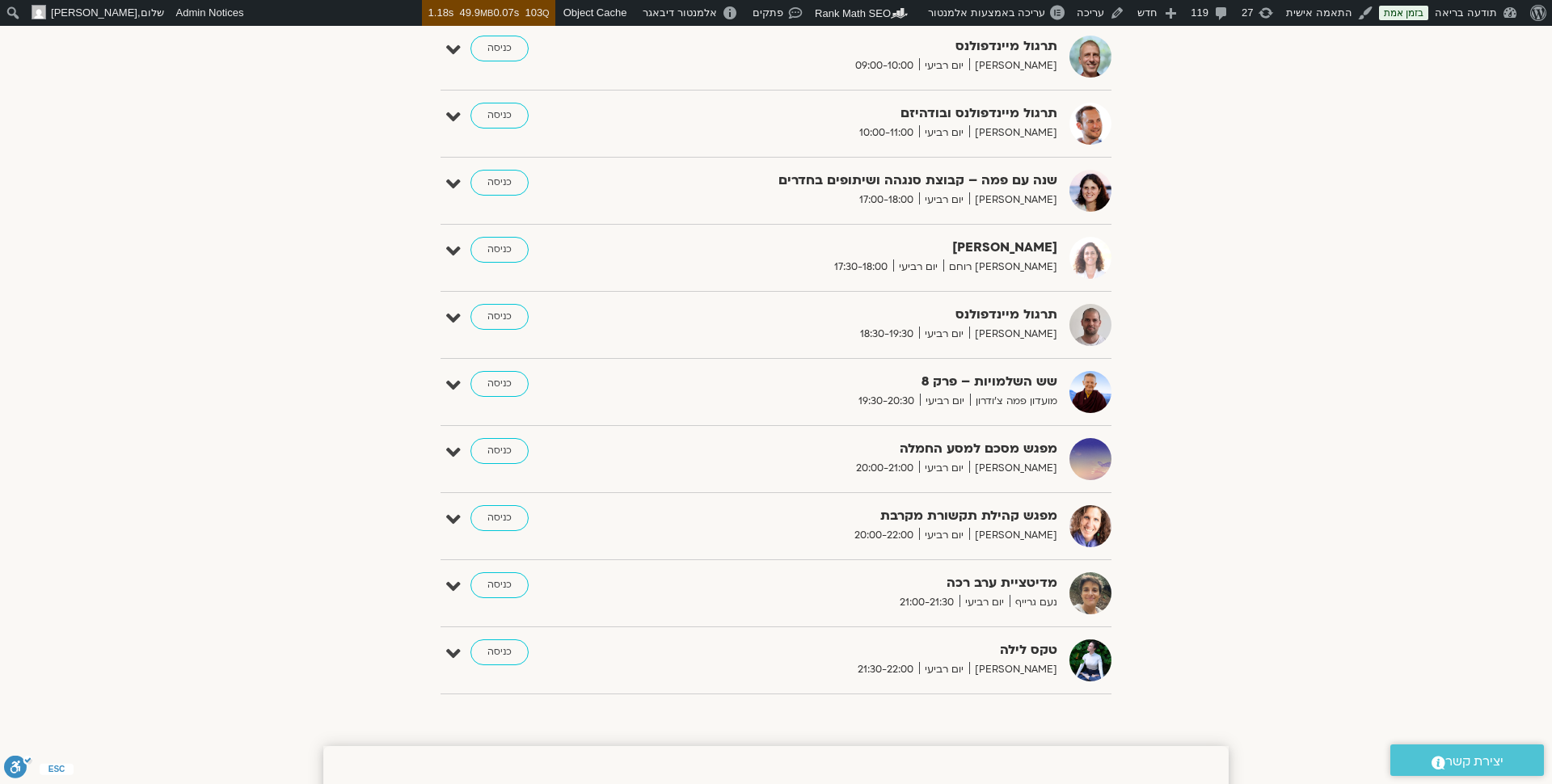
scroll to position [721, 0]
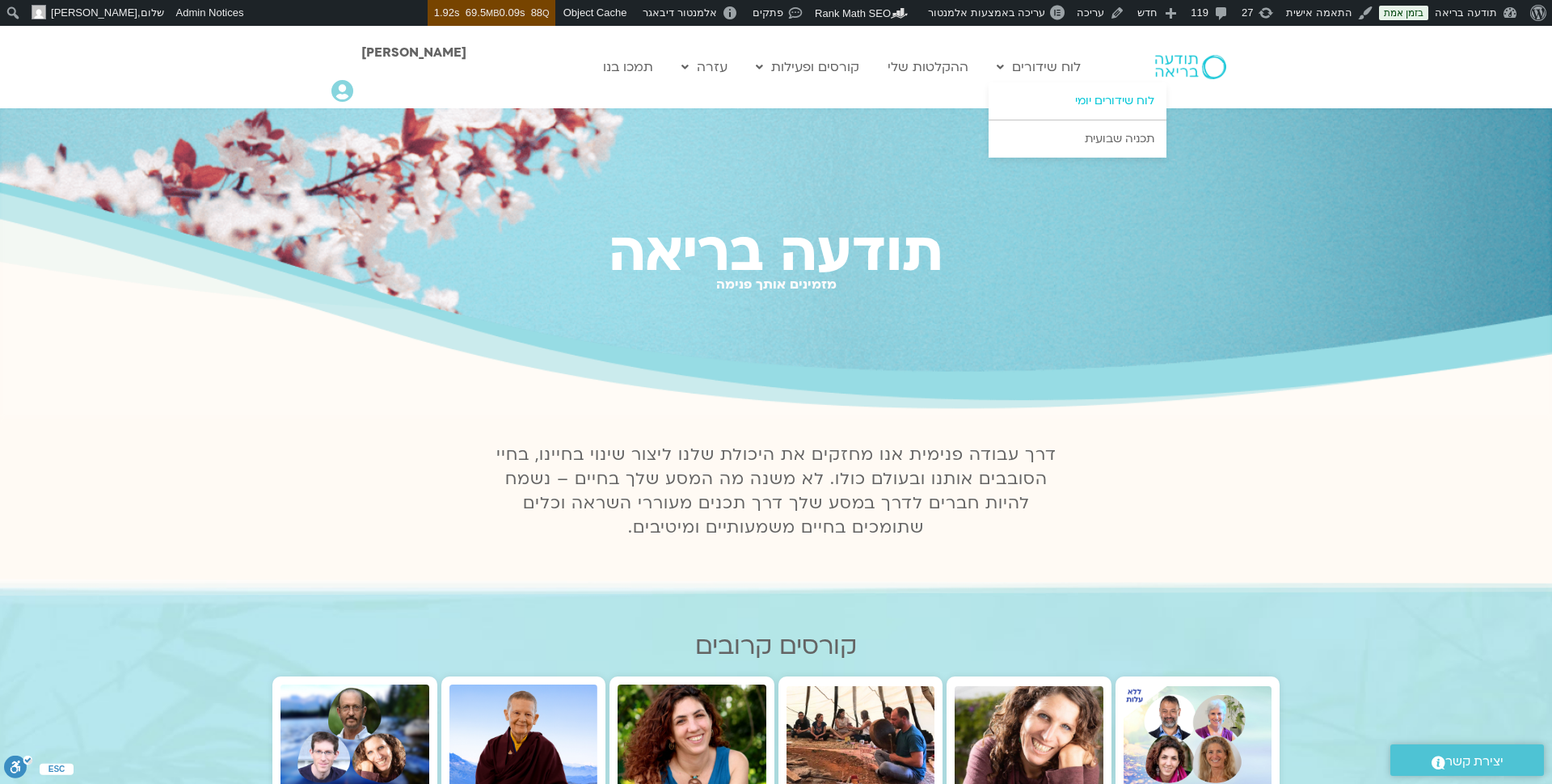
click at [1096, 100] on link "לוח שידורים יומי" at bounding box center [1078, 101] width 178 height 37
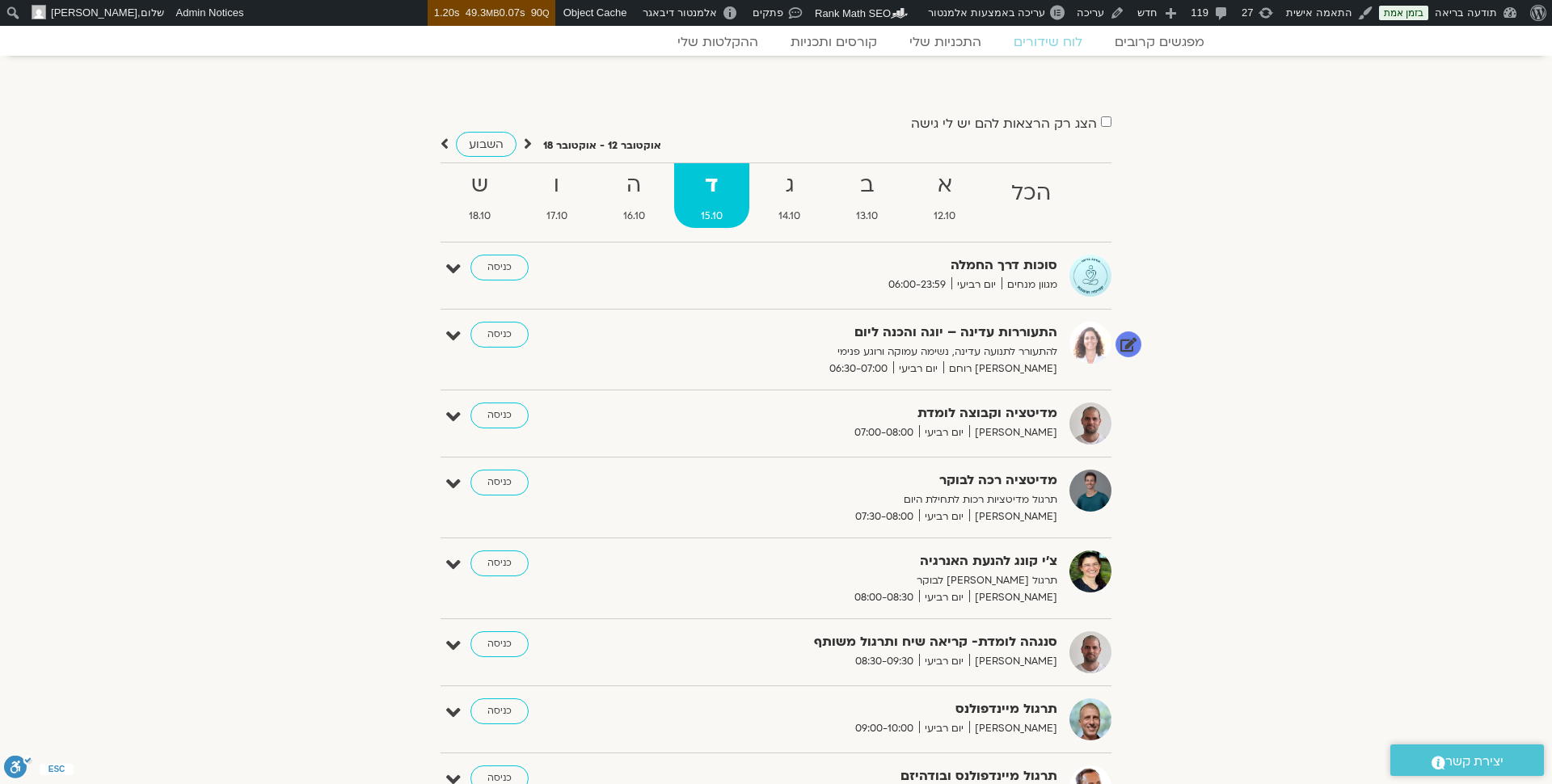
scroll to position [27, 0]
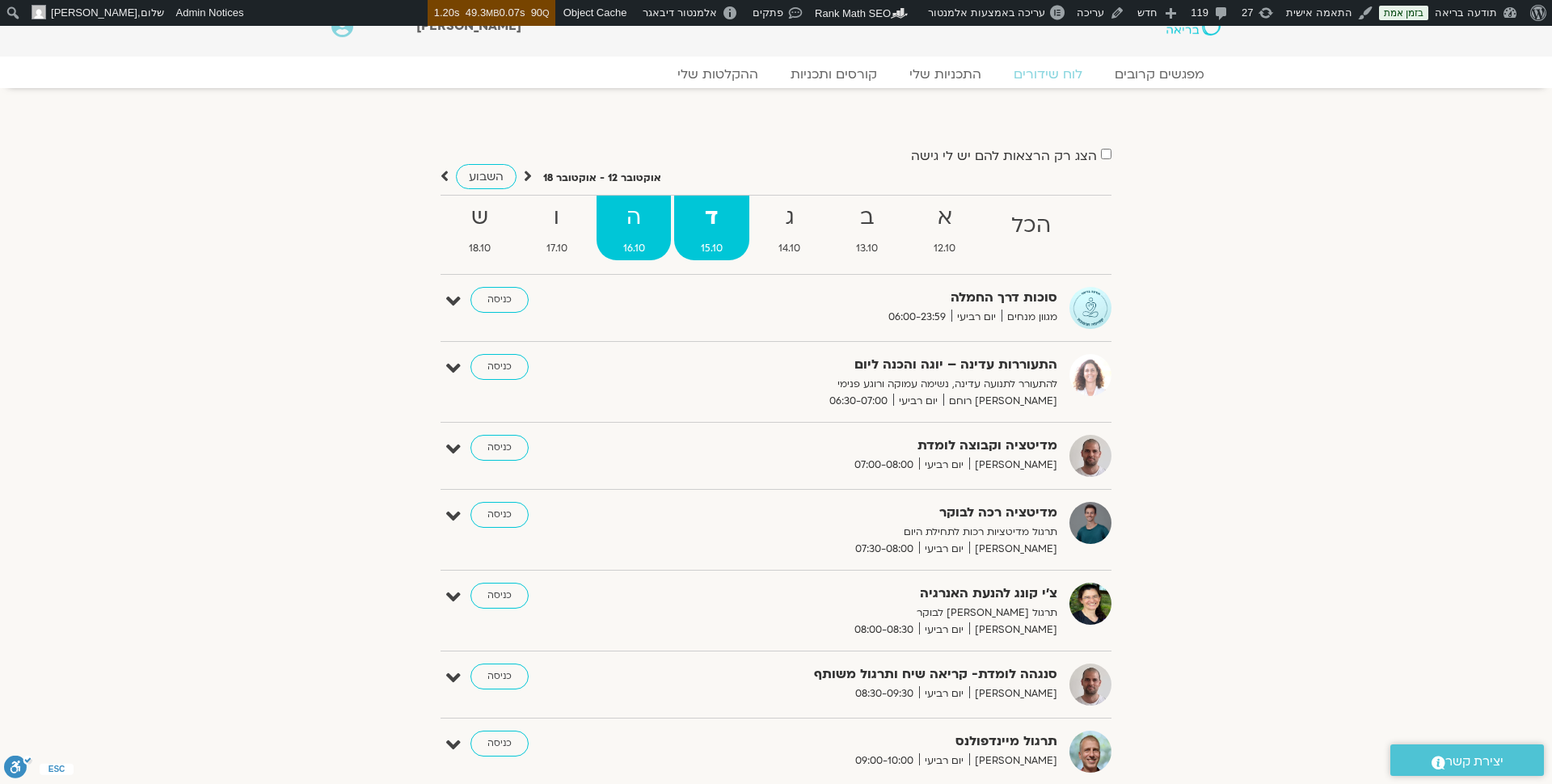
click at [628, 220] on strong "ה" at bounding box center [633, 217] width 75 height 37
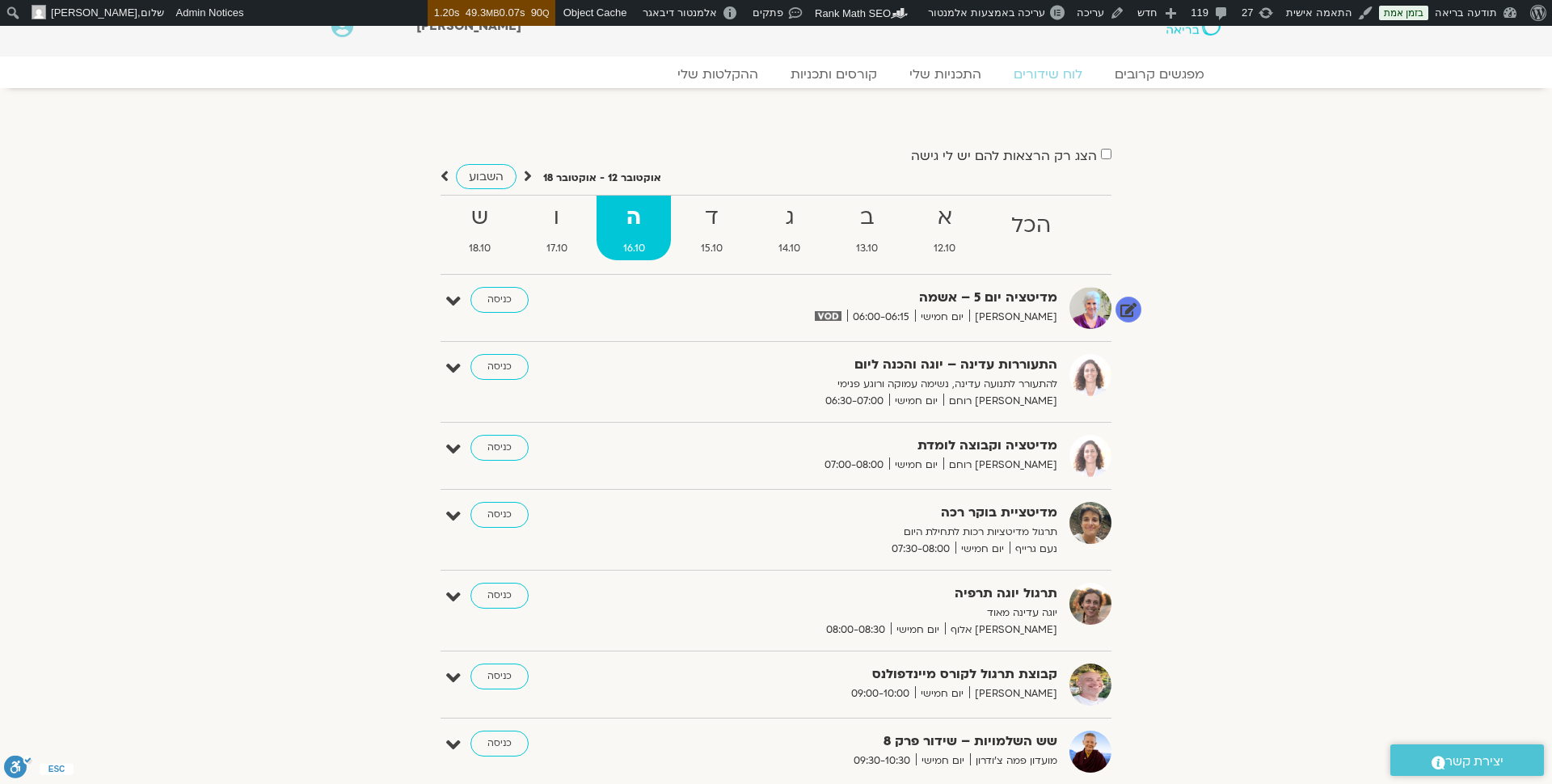
click at [445, 302] on div "מדיטציה יום 5 – אשמה [PERSON_NAME] יום חמישי 06:00-06:15 כניסה עריכה דף המפגש" at bounding box center [776, 308] width 671 height 42
click at [459, 298] on icon at bounding box center [454, 301] width 14 height 22
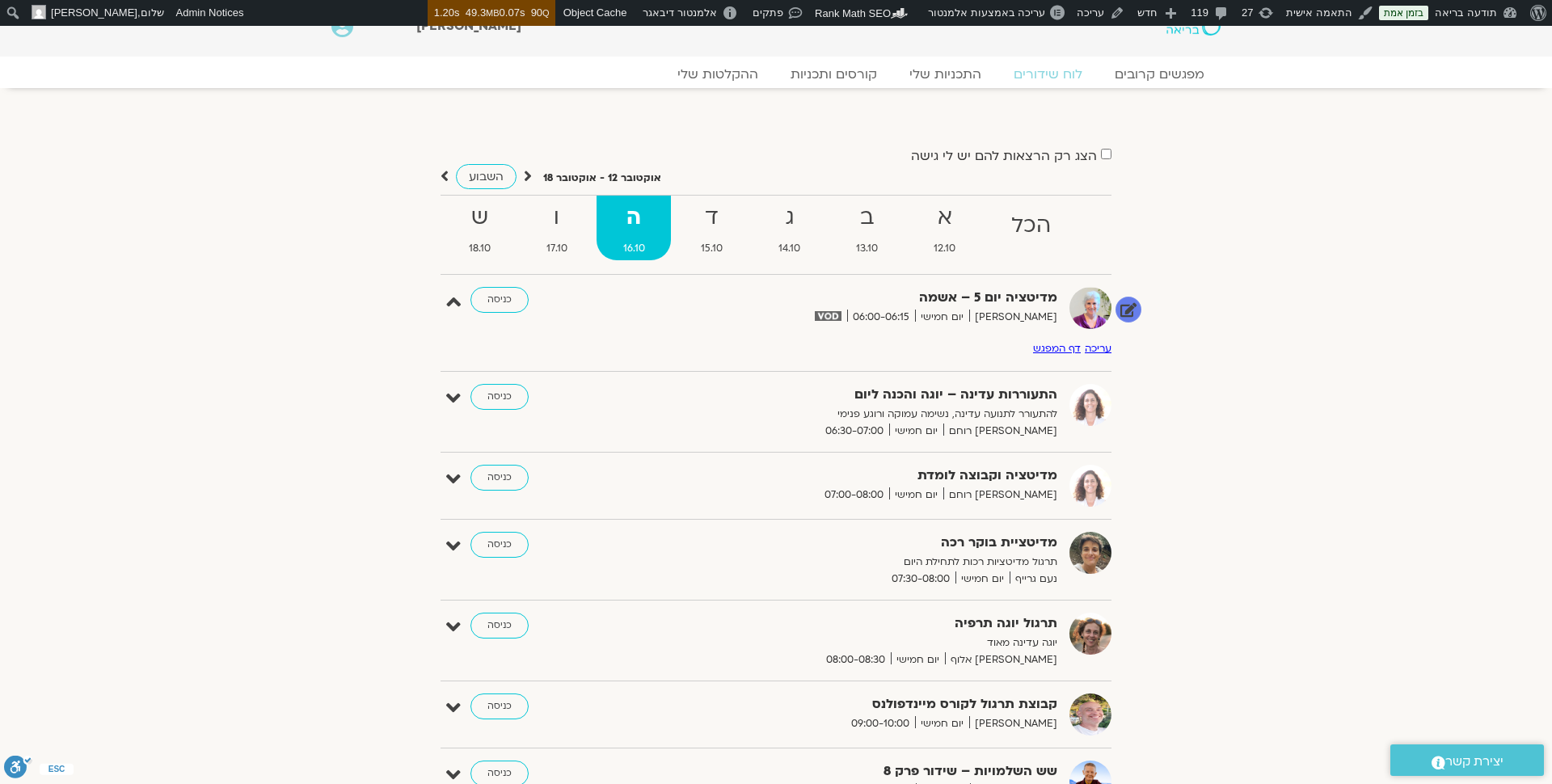
click at [1091, 352] on link "עריכה" at bounding box center [1098, 348] width 27 height 13
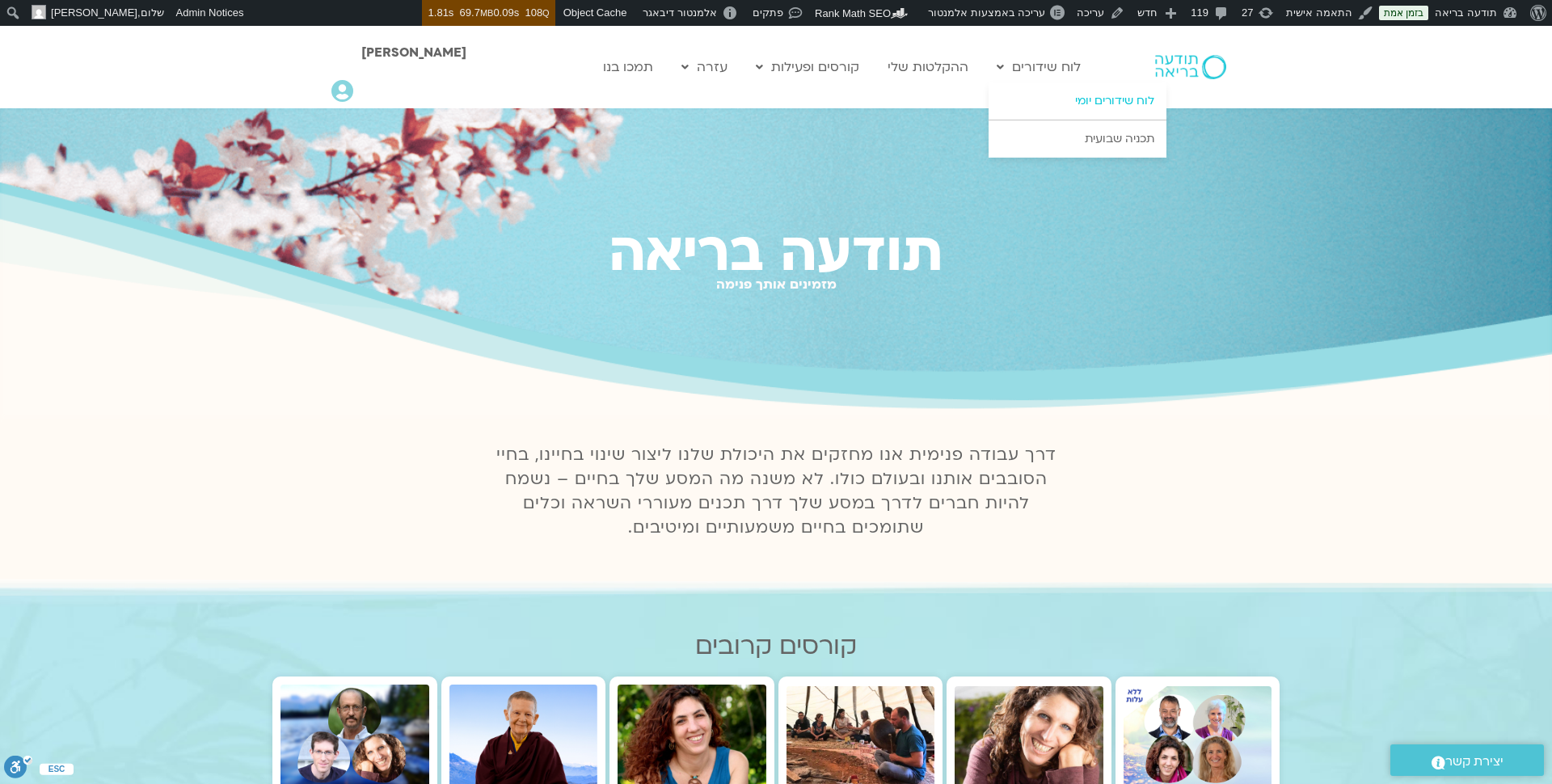
click at [1111, 101] on link "לוח שידורים יומי" at bounding box center [1078, 101] width 178 height 37
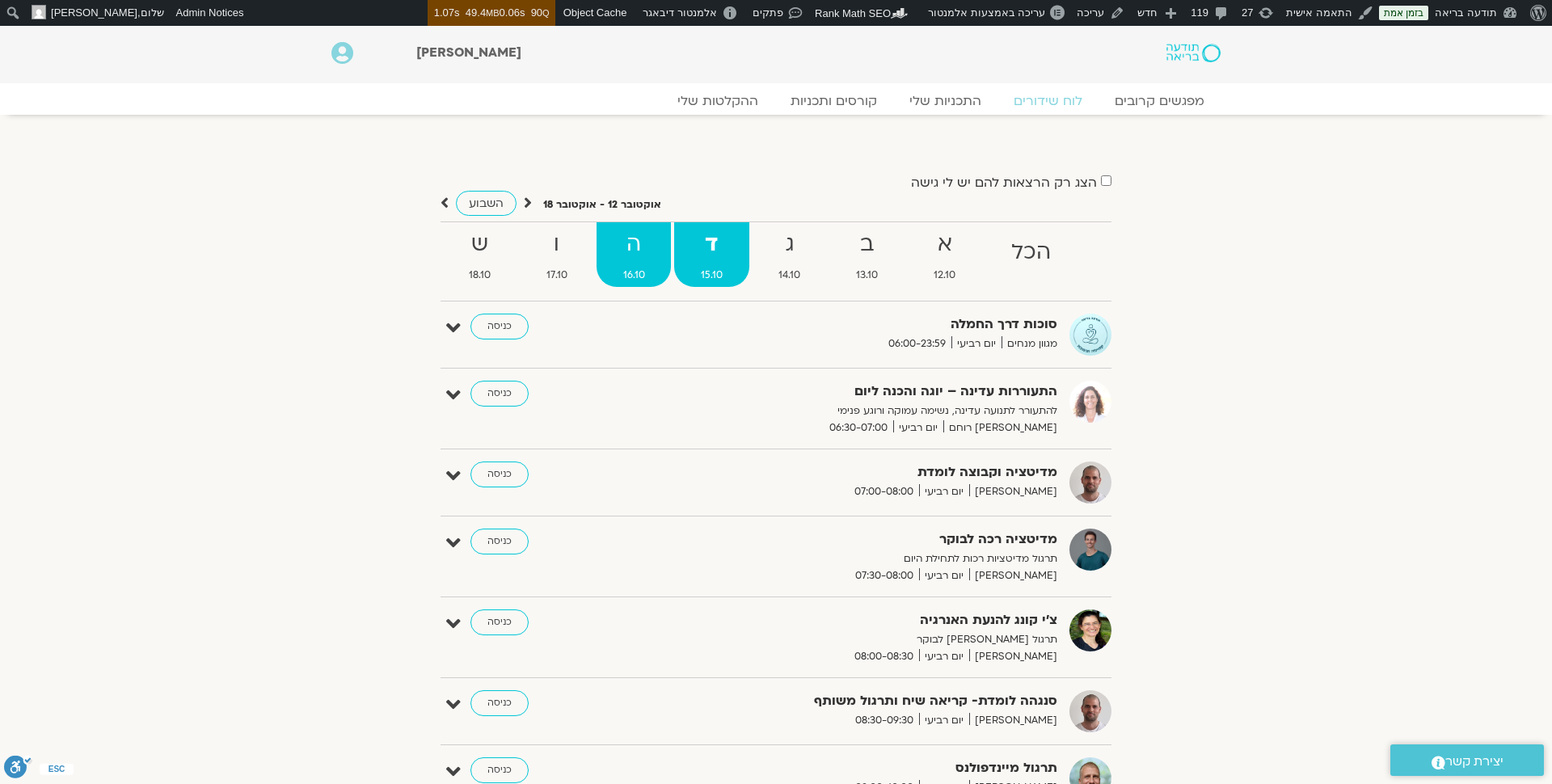
click at [635, 253] on strong "ה" at bounding box center [633, 244] width 75 height 37
click at [640, 251] on strong "ה" at bounding box center [633, 244] width 75 height 37
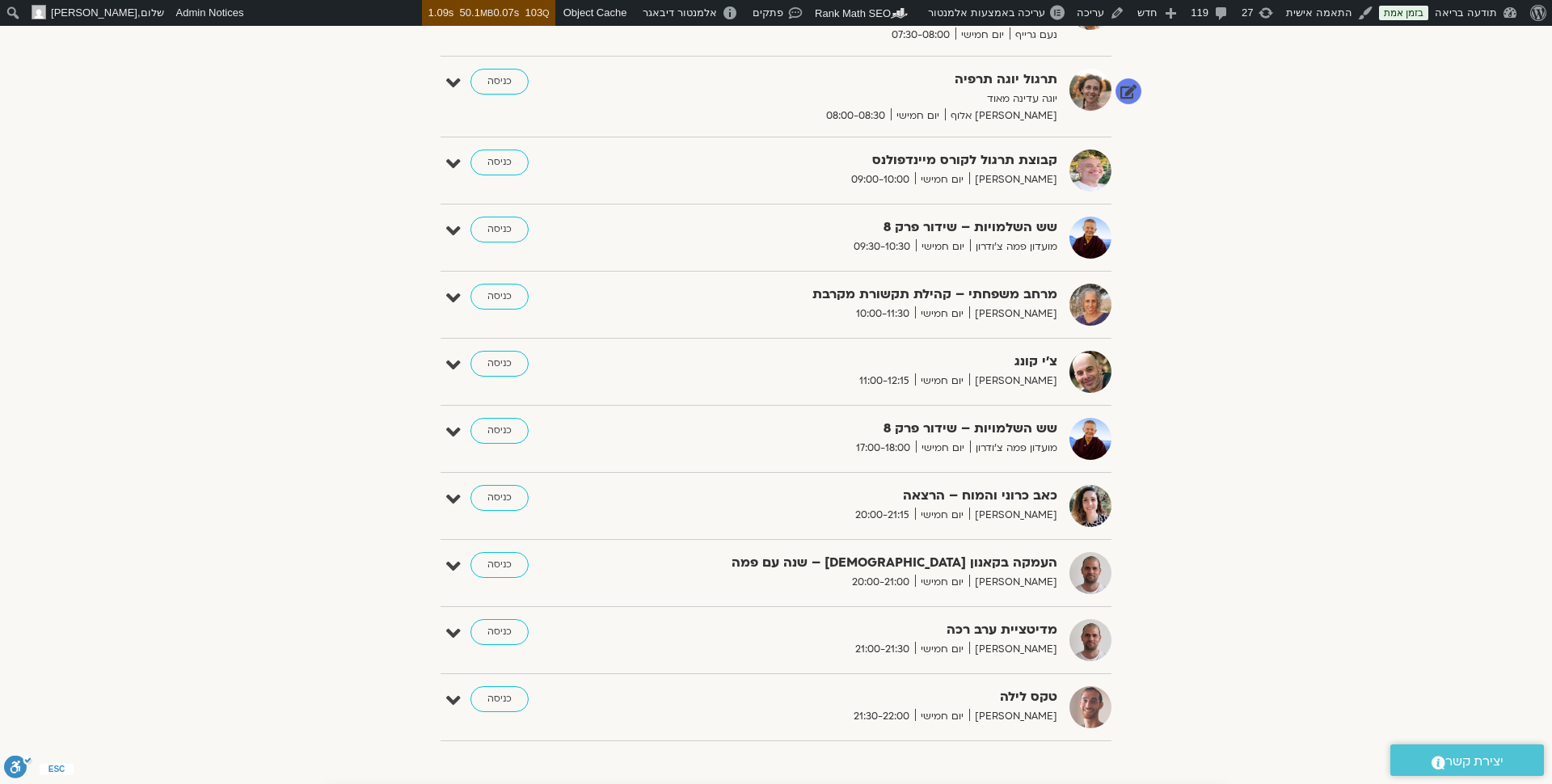
scroll to position [475, 0]
